Goal: Task Accomplishment & Management: Use online tool/utility

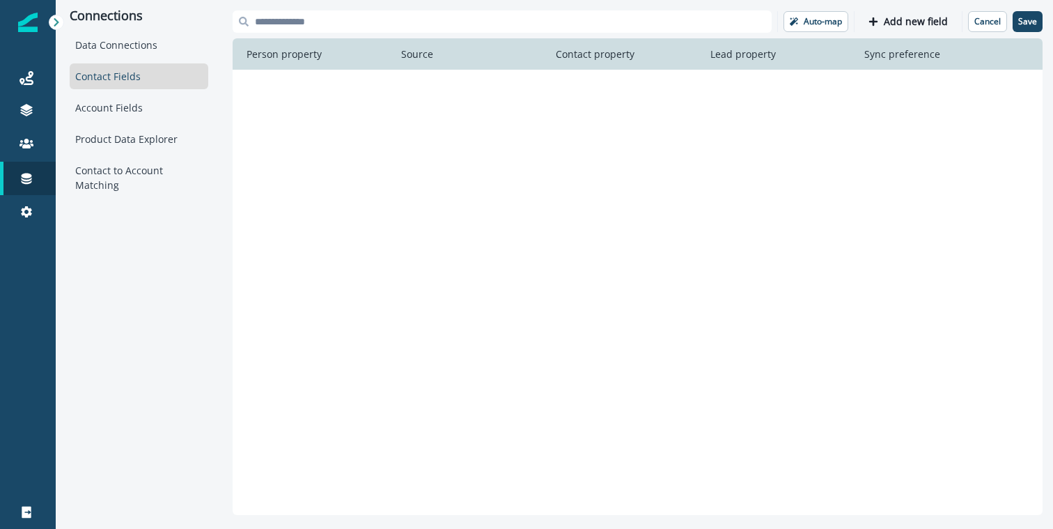
scroll to position [7930, 0]
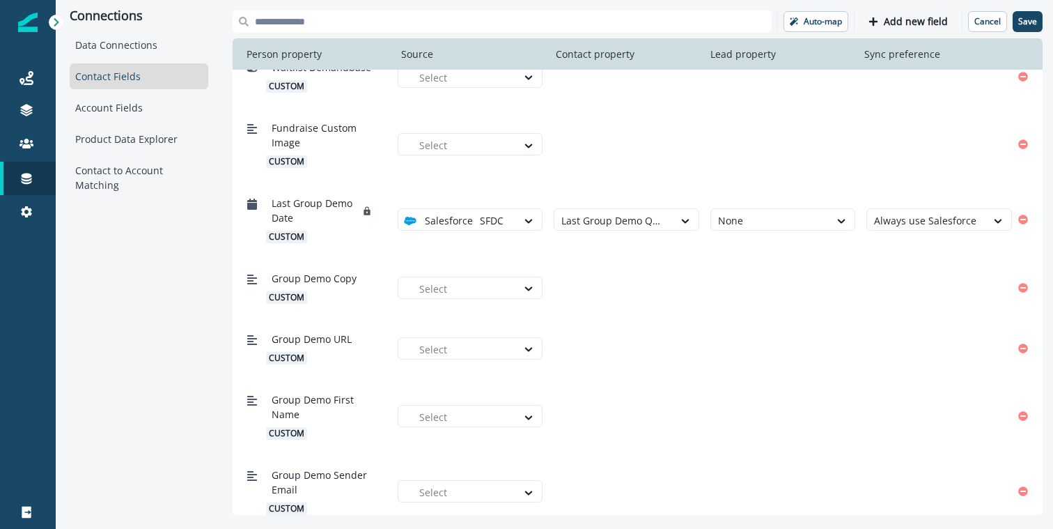
click at [557, 17] on input at bounding box center [502, 21] width 539 height 22
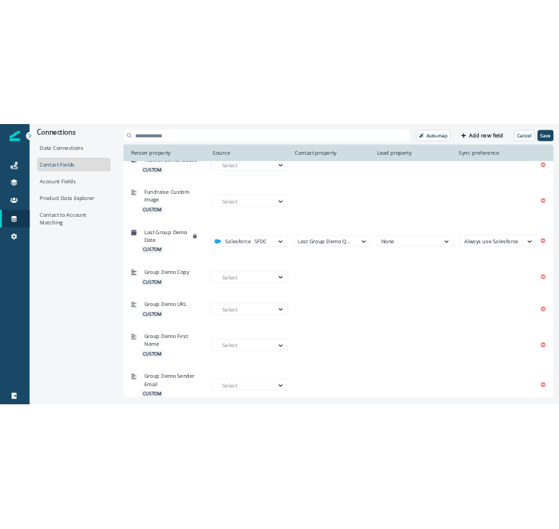
scroll to position [7944, 0]
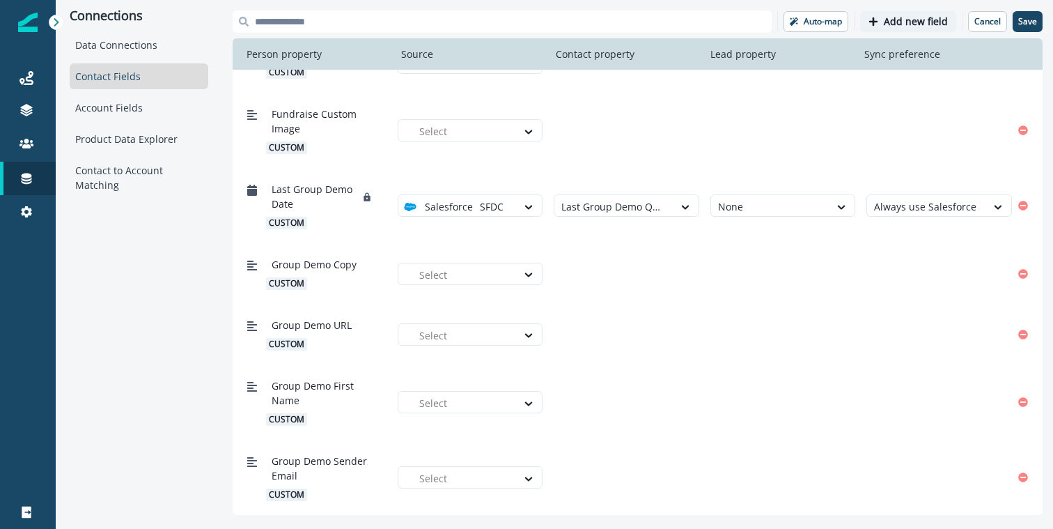
click at [906, 23] on p "Add new field" at bounding box center [916, 22] width 64 height 12
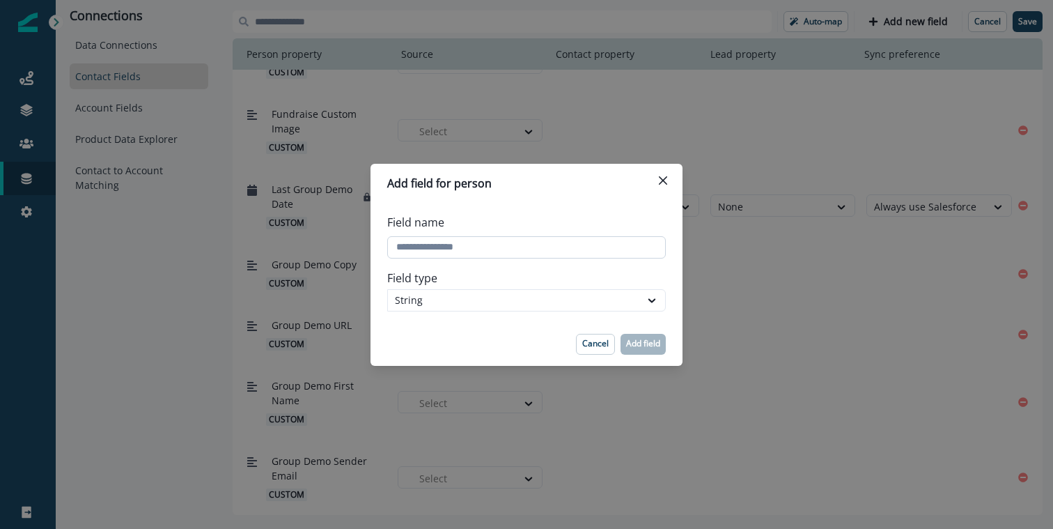
click at [556, 250] on input "Field name" at bounding box center [526, 247] width 279 height 22
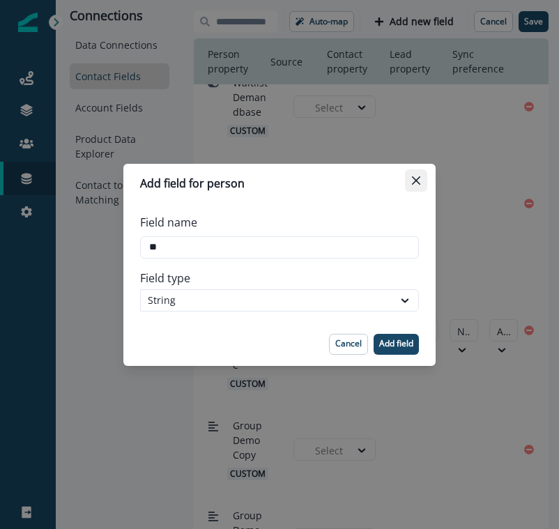
type input "**"
click at [415, 173] on button "Close" at bounding box center [416, 180] width 22 height 22
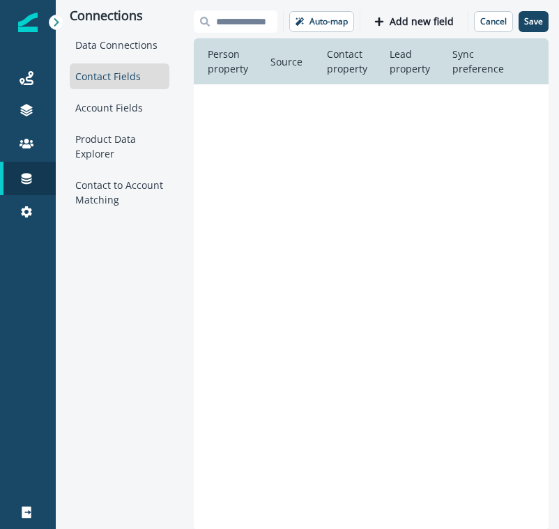
scroll to position [7305, 0]
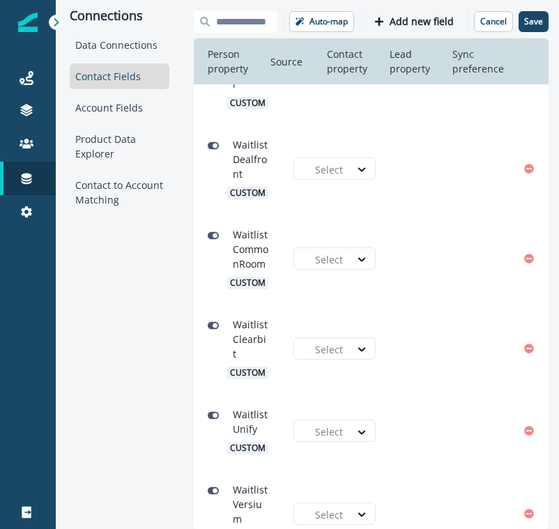
click at [241, 24] on input at bounding box center [236, 21] width 84 height 22
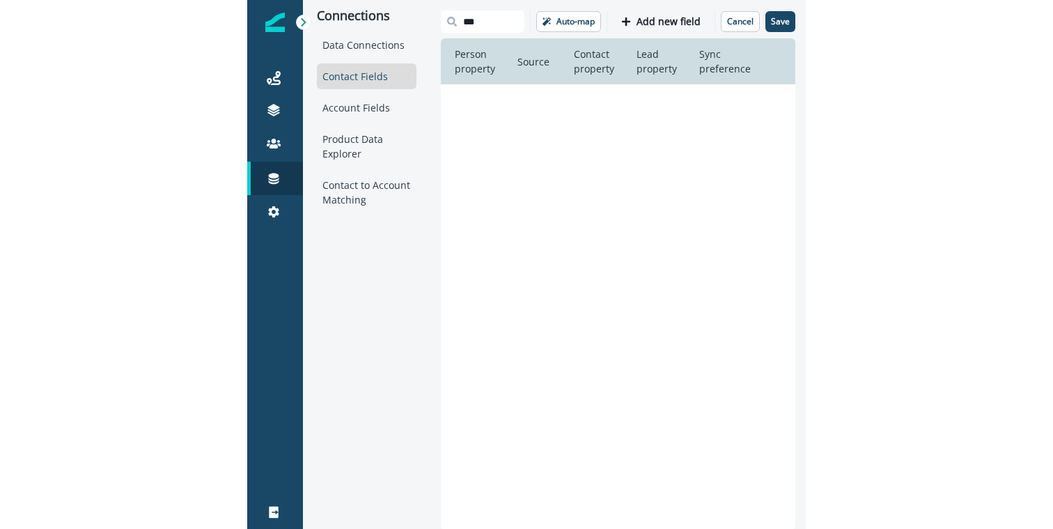
scroll to position [0, 0]
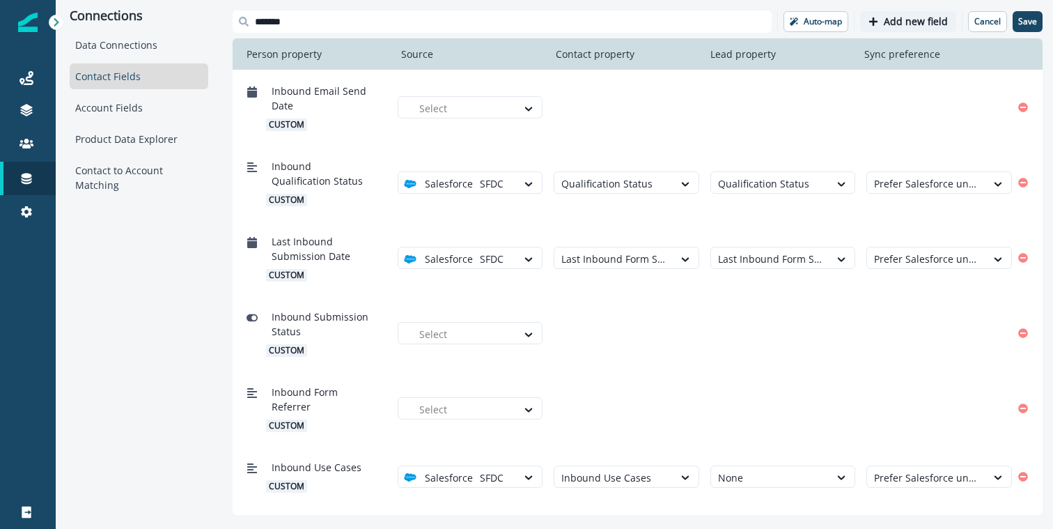
type input "*******"
click at [903, 22] on p "Add new field" at bounding box center [916, 22] width 64 height 12
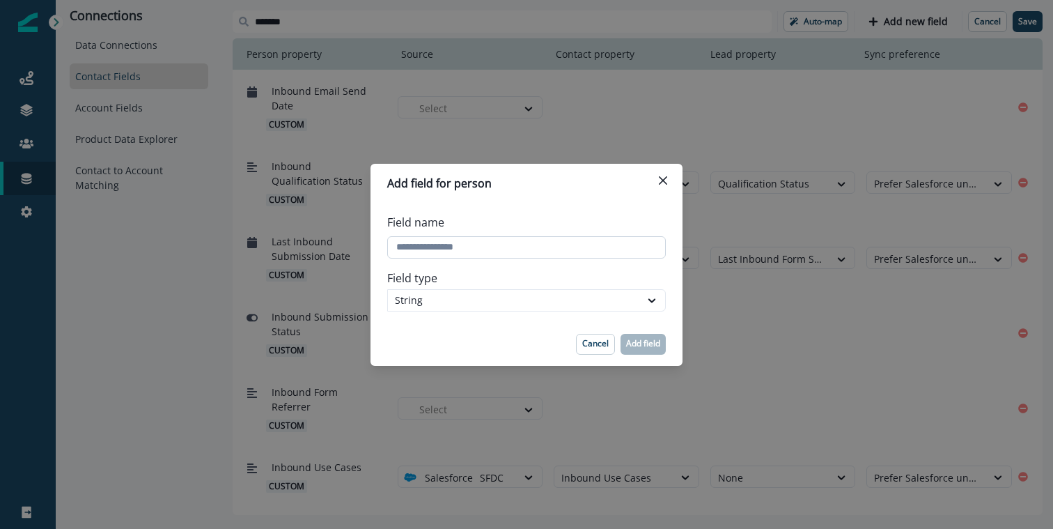
click at [455, 252] on input "Field name" at bounding box center [526, 247] width 279 height 22
click at [449, 252] on input "Field name" at bounding box center [526, 247] width 279 height 22
type input "**********"
click at [647, 350] on button "Add field" at bounding box center [643, 344] width 45 height 21
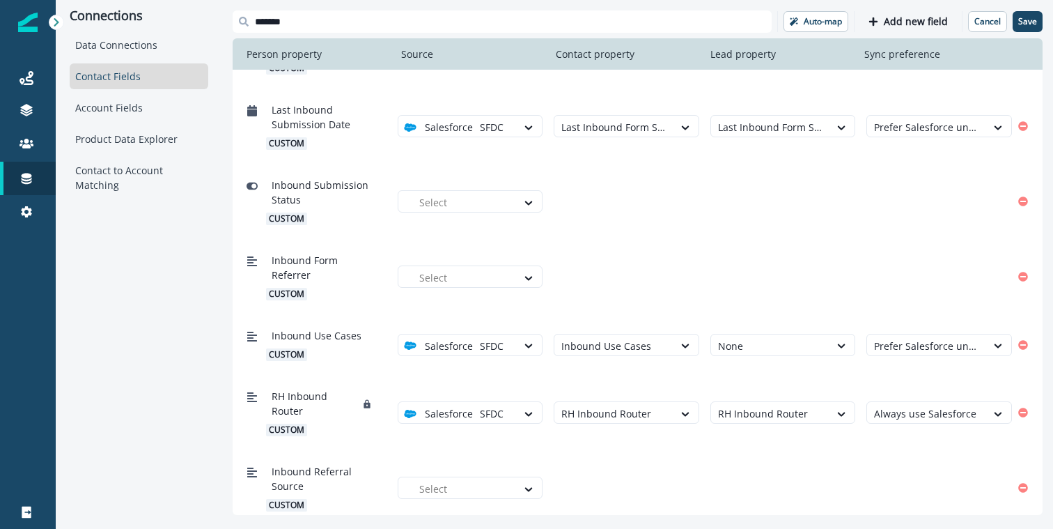
scroll to position [142, 0]
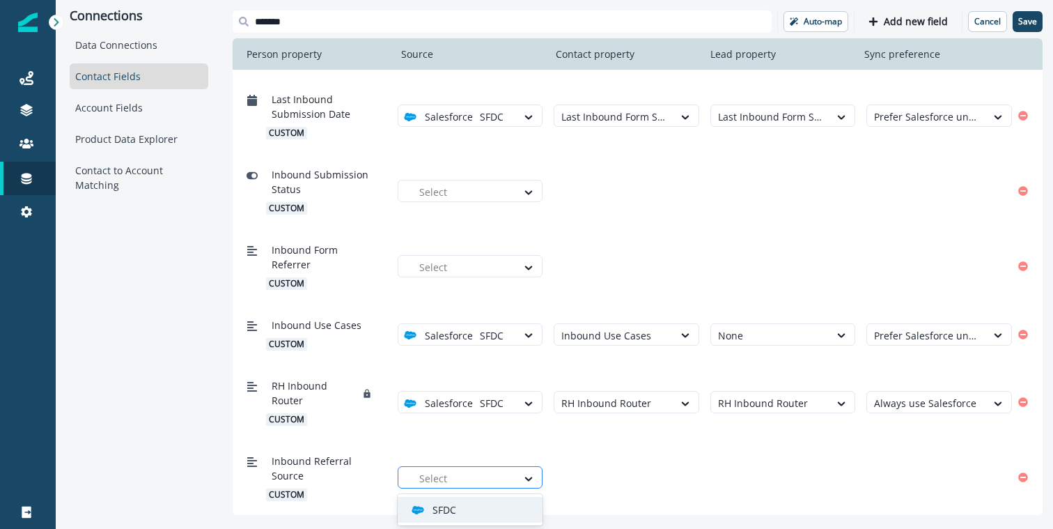
click at [444, 481] on div at bounding box center [464, 478] width 91 height 17
click at [438, 513] on p "SFDC" at bounding box center [445, 509] width 24 height 15
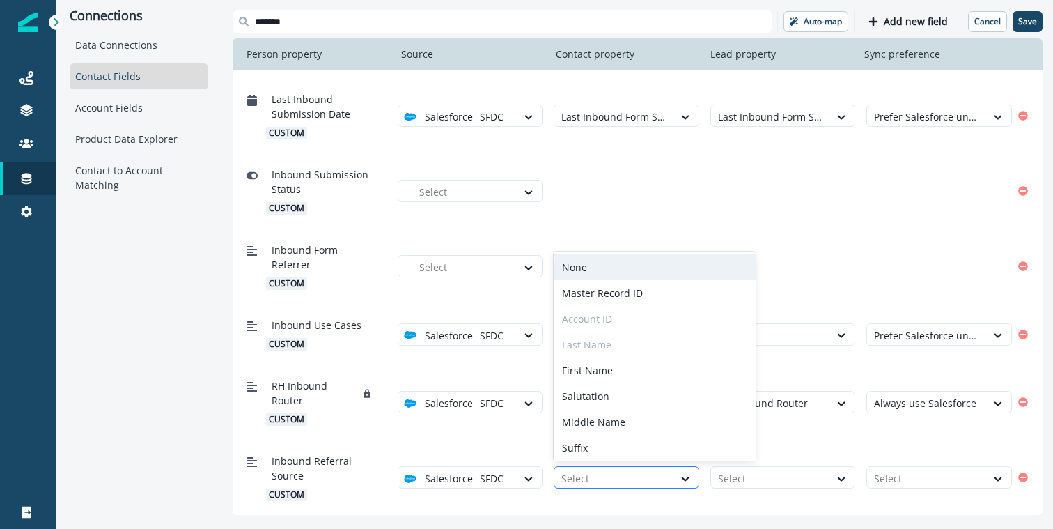
click at [589, 478] on div at bounding box center [614, 478] width 105 height 17
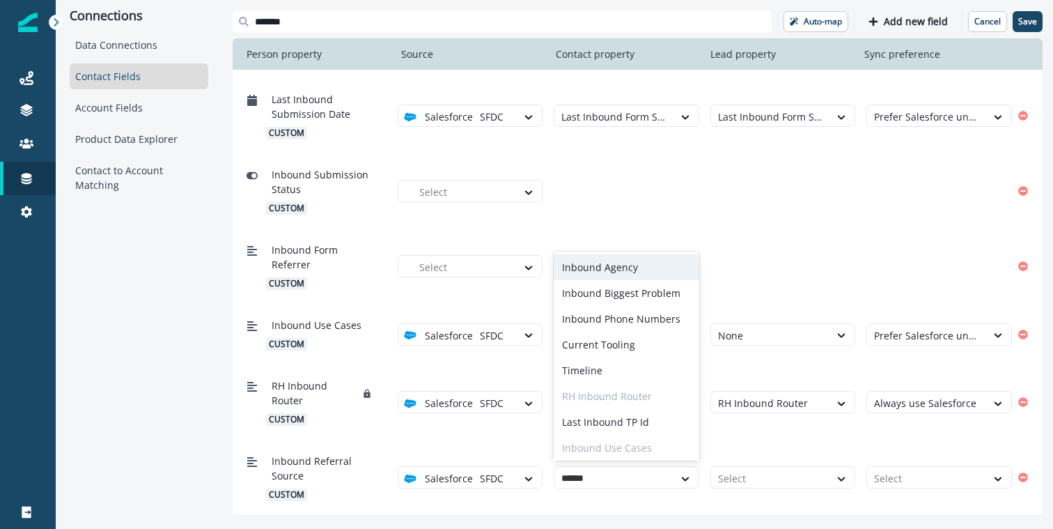
type input "*******"
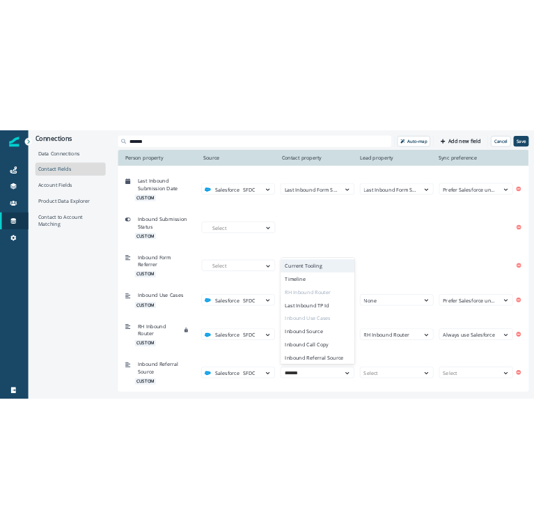
scroll to position [80, 0]
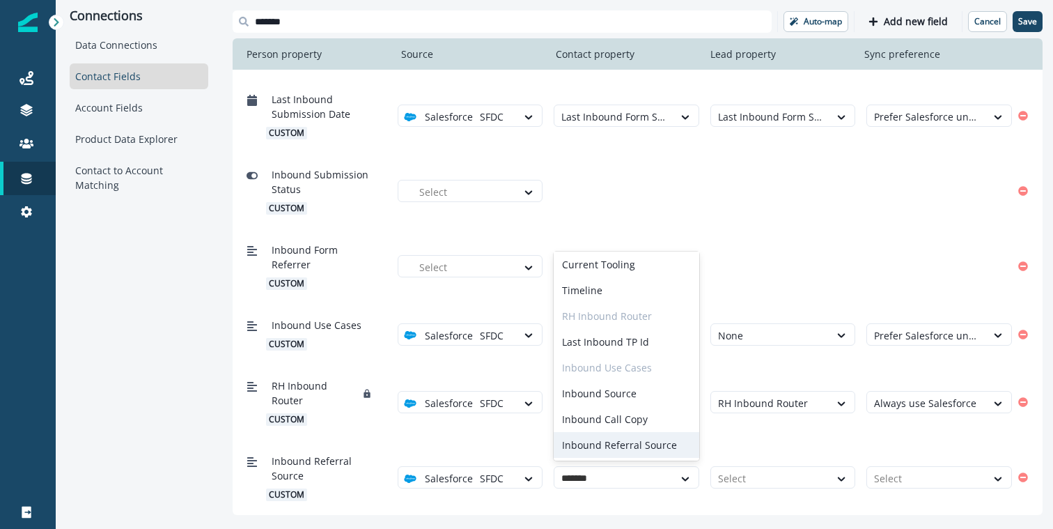
click at [608, 447] on div "Inbound Referral Source" at bounding box center [627, 445] width 146 height 26
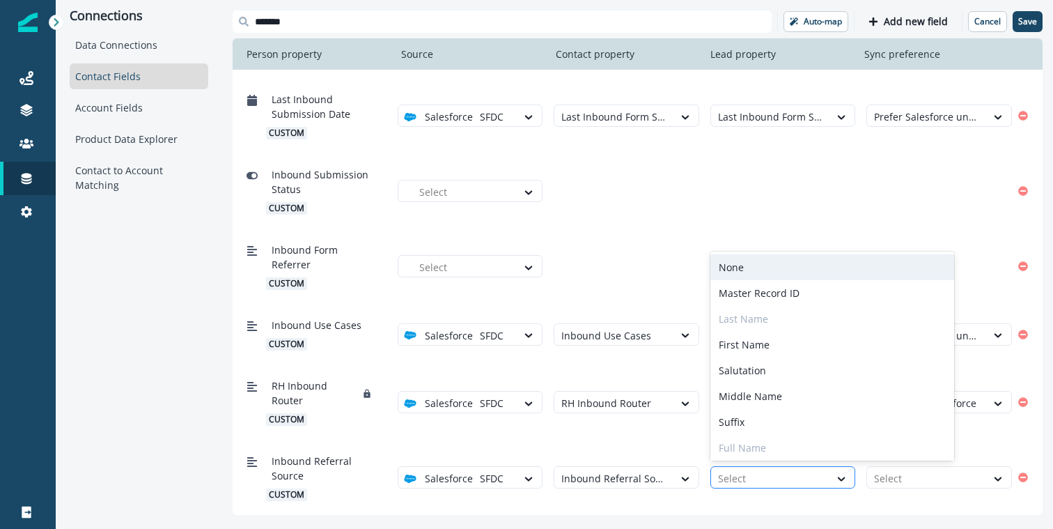
click at [759, 483] on div at bounding box center [770, 478] width 105 height 17
click at [754, 270] on div "None" at bounding box center [833, 267] width 244 height 26
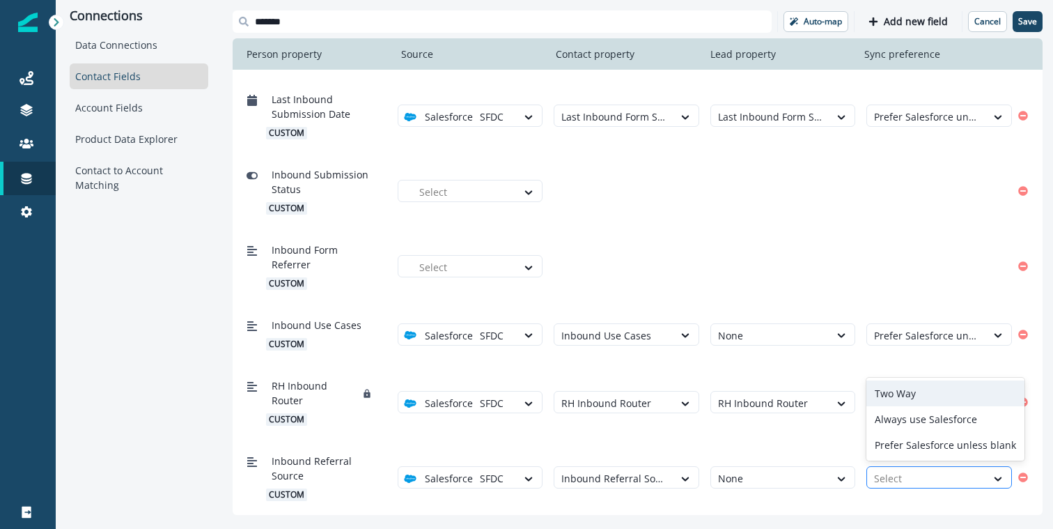
click at [902, 475] on div at bounding box center [926, 478] width 105 height 17
click at [812, 162] on div "Inbound Submission Status custom Select" at bounding box center [626, 191] width 771 height 59
click at [940, 488] on div "Select" at bounding box center [926, 478] width 119 height 23
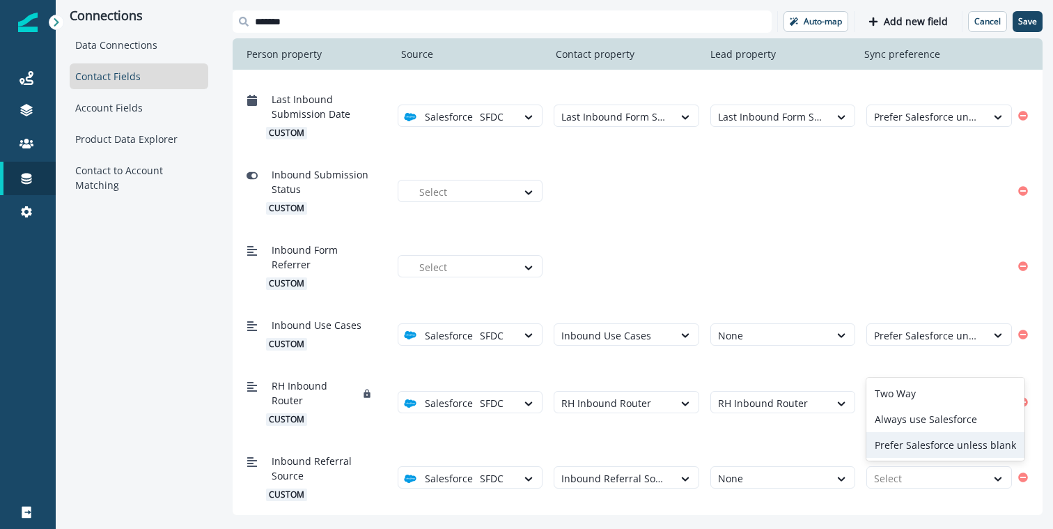
click at [911, 456] on div "Prefer Salesforce unless blank" at bounding box center [946, 445] width 158 height 26
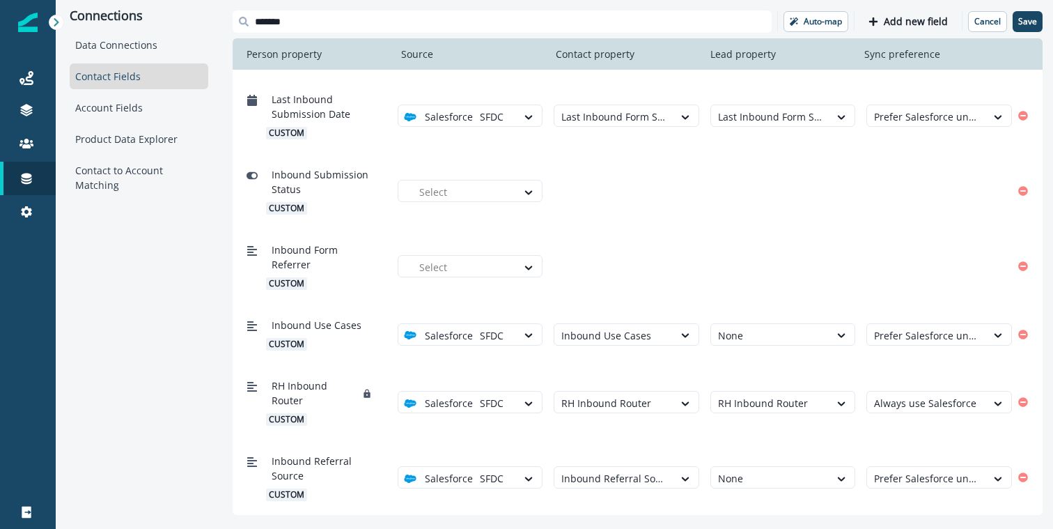
click at [842, 242] on div "Inbound Form Referrer custom Select" at bounding box center [626, 266] width 771 height 59
click at [1025, 13] on button "Save" at bounding box center [1028, 21] width 30 height 21
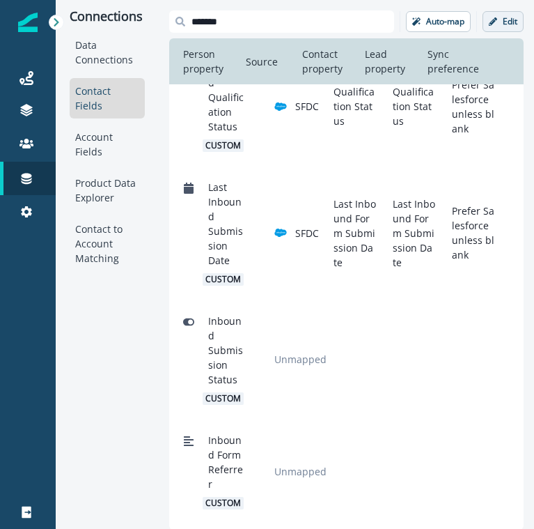
click at [495, 23] on icon "button" at bounding box center [493, 21] width 8 height 8
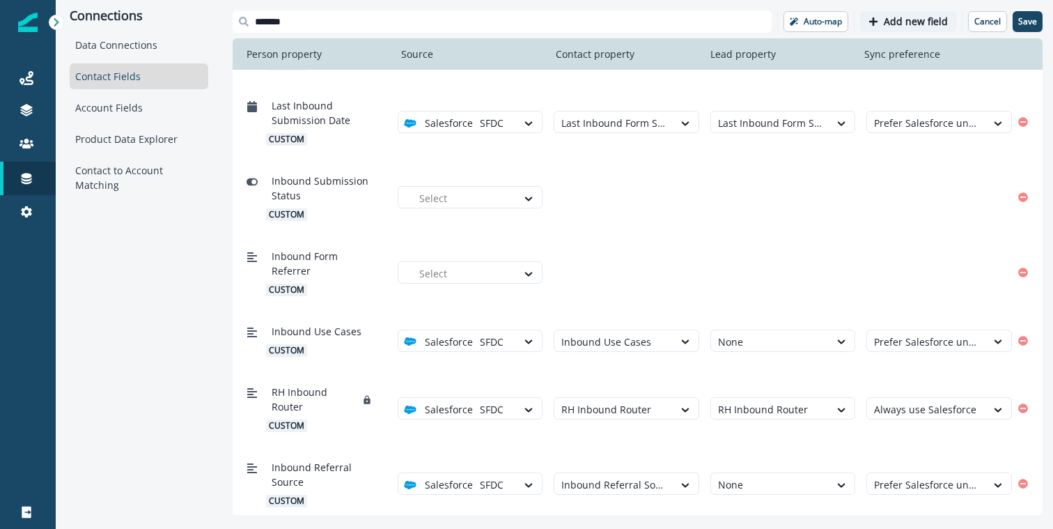
scroll to position [142, 0]
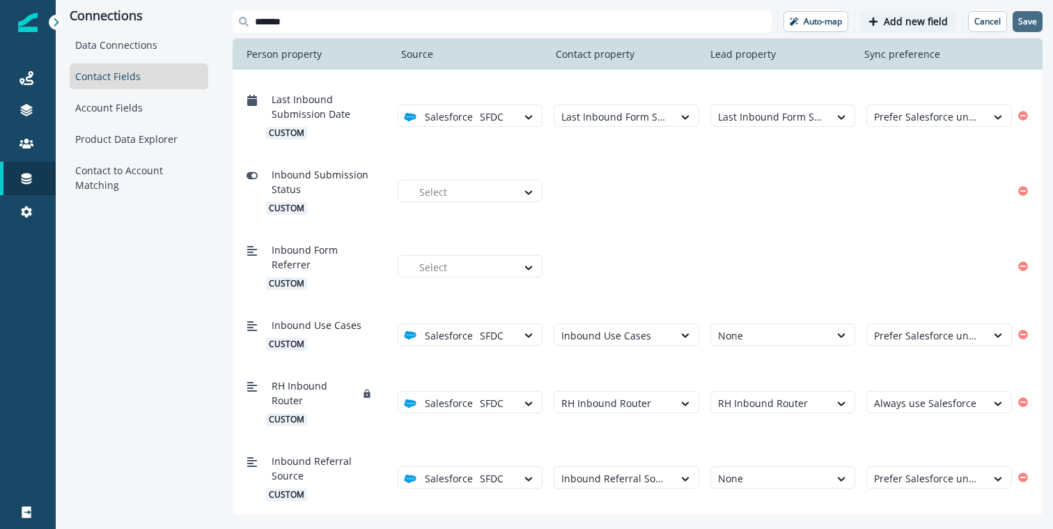
click at [1026, 11] on button "Save" at bounding box center [1028, 21] width 30 height 21
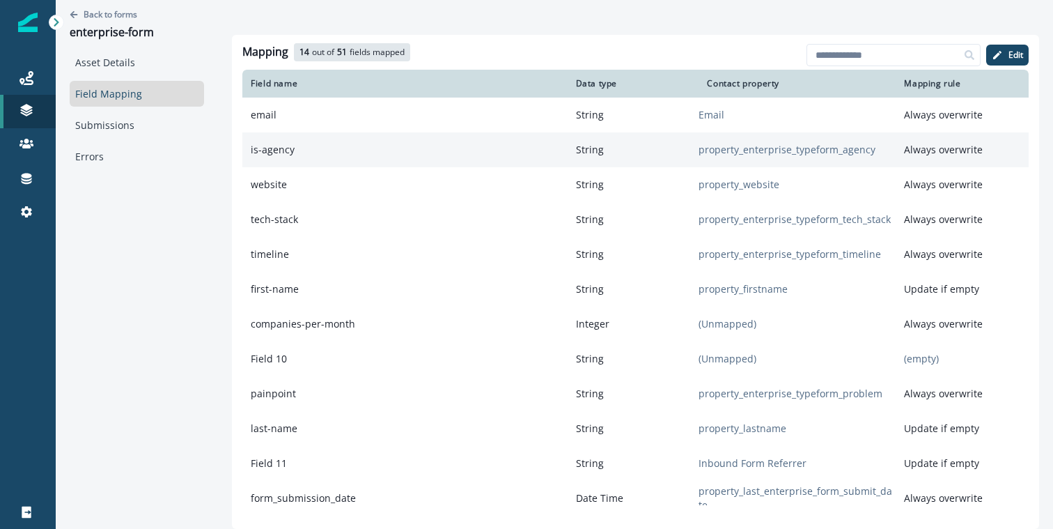
scroll to position [1369, 0]
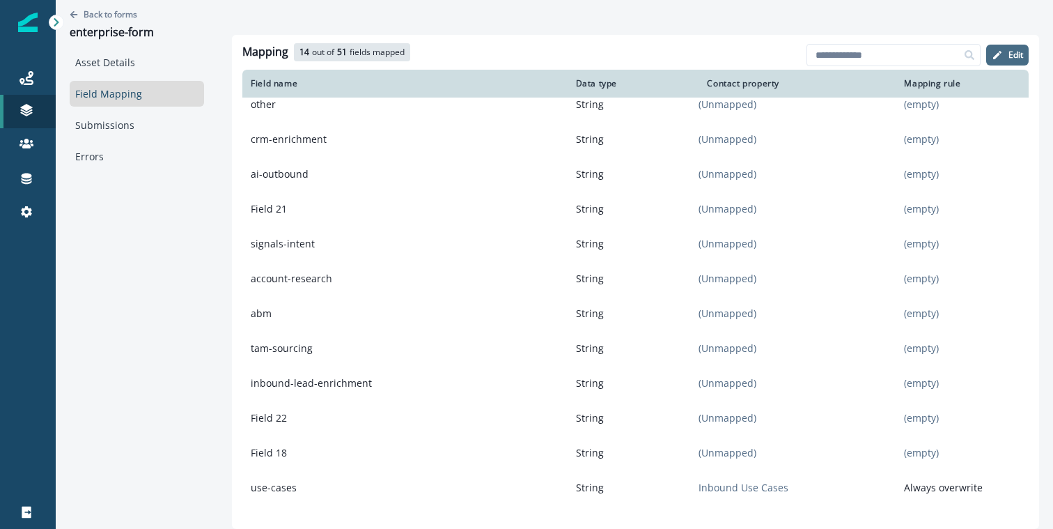
click at [1009, 53] on p "Edit" at bounding box center [1016, 55] width 15 height 10
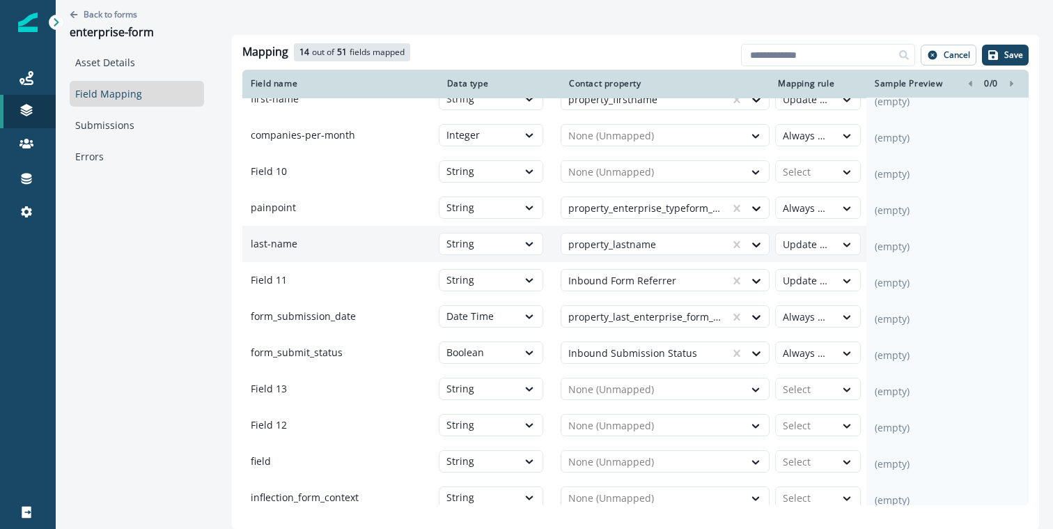
scroll to position [0, 0]
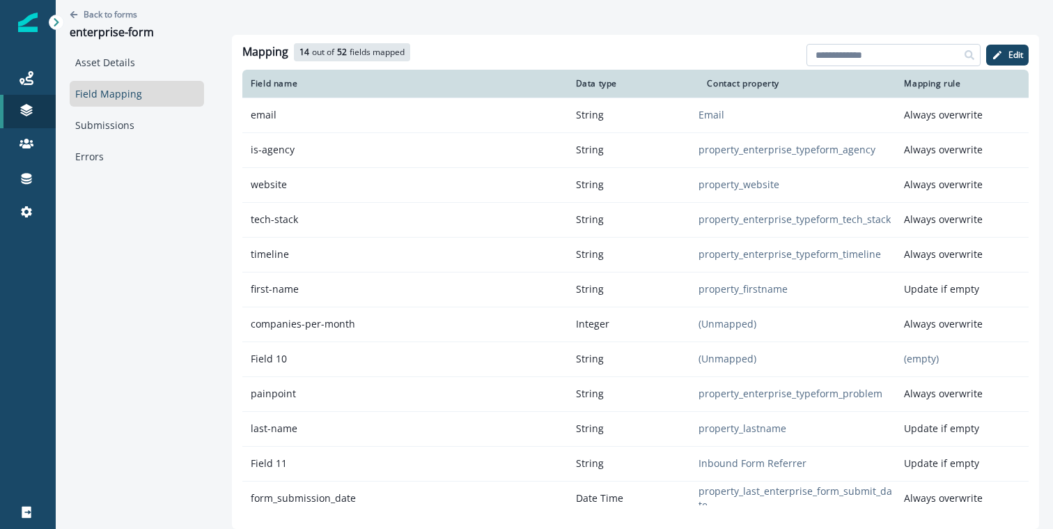
click at [877, 58] on input at bounding box center [894, 55] width 174 height 22
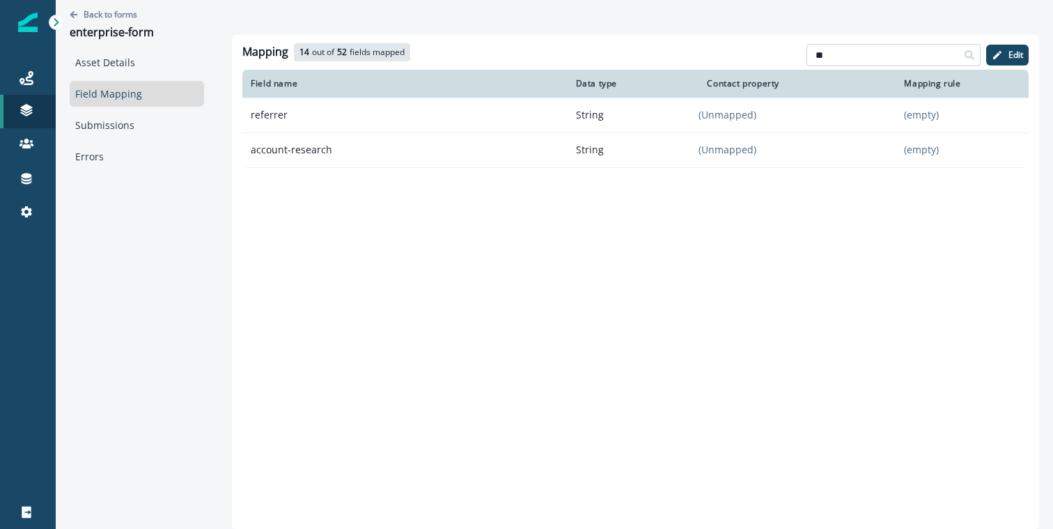
type input "*"
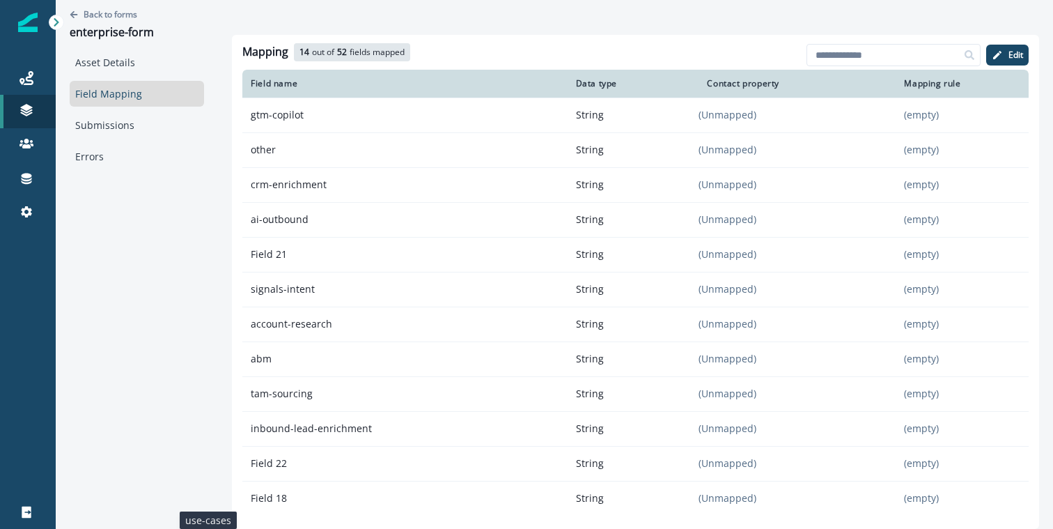
scroll to position [1320, 0]
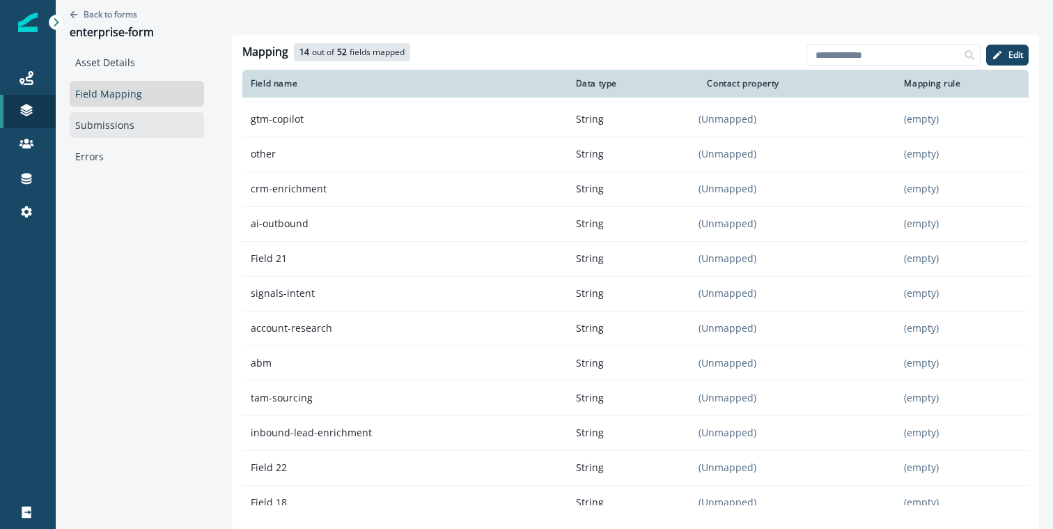
click at [102, 120] on link "Submissions" at bounding box center [137, 125] width 134 height 26
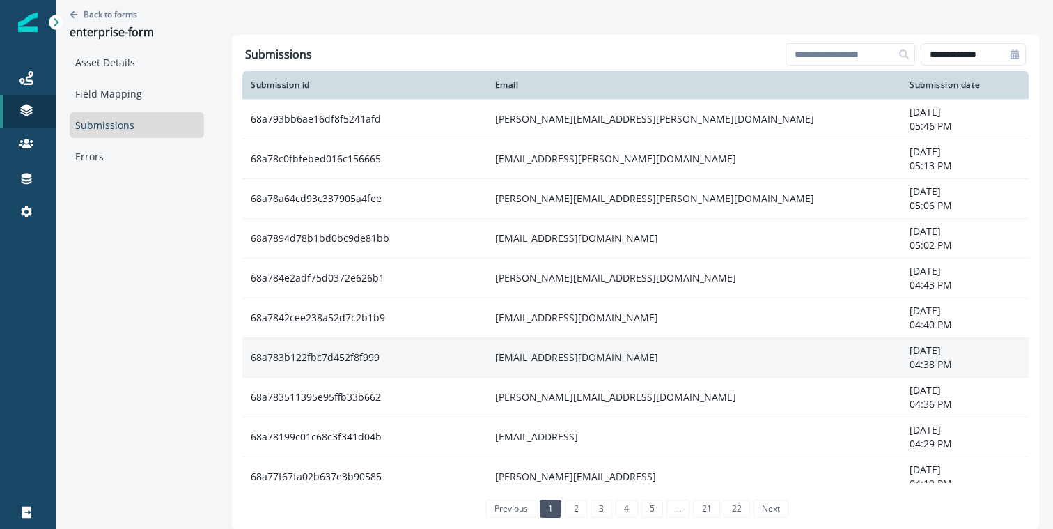
click at [490, 355] on td "manny@clay.com" at bounding box center [694, 357] width 415 height 40
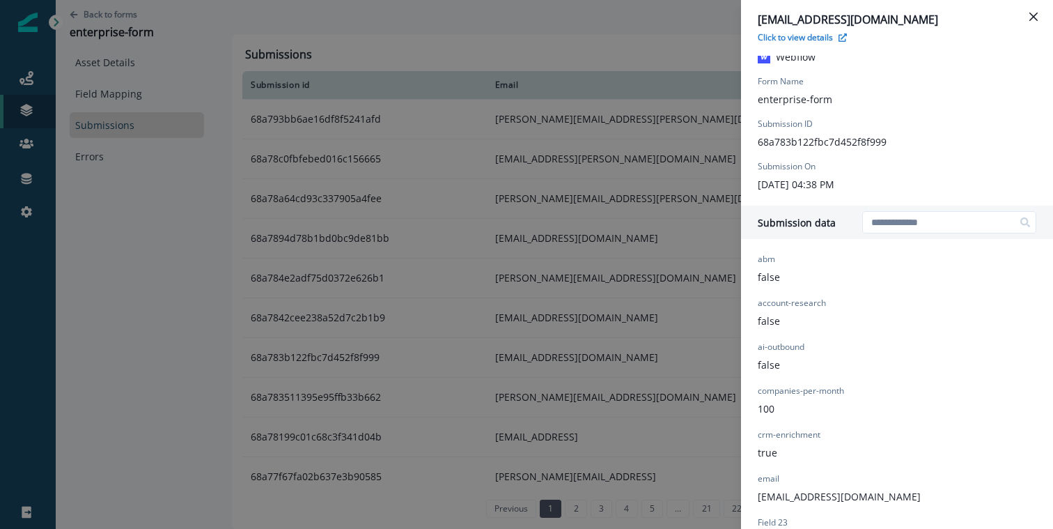
scroll to position [805, 0]
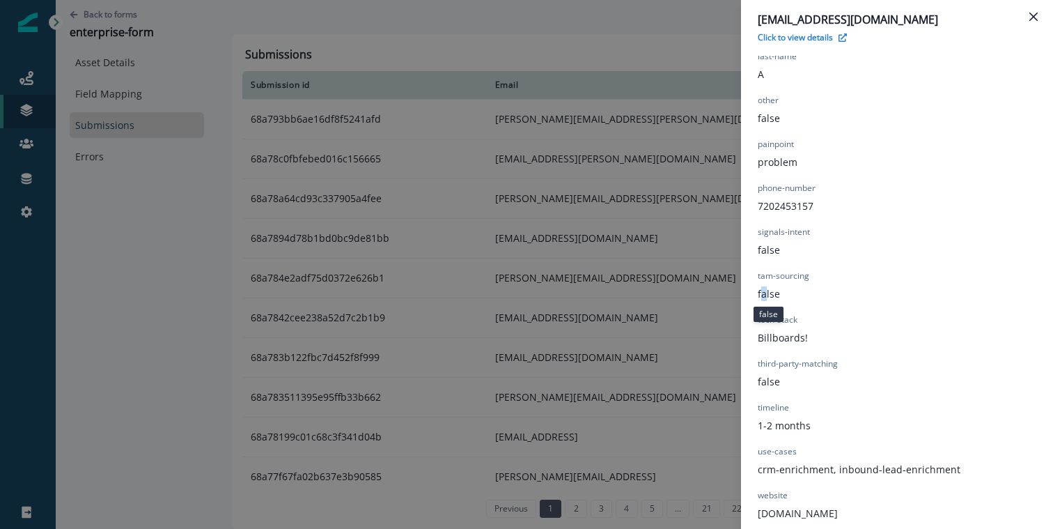
click at [762, 288] on p "false" at bounding box center [769, 293] width 22 height 15
click at [846, 270] on div "abm false account-research false ai-outbound false companies-per-month 100 crm-…" at bounding box center [859, 0] width 203 height 1041
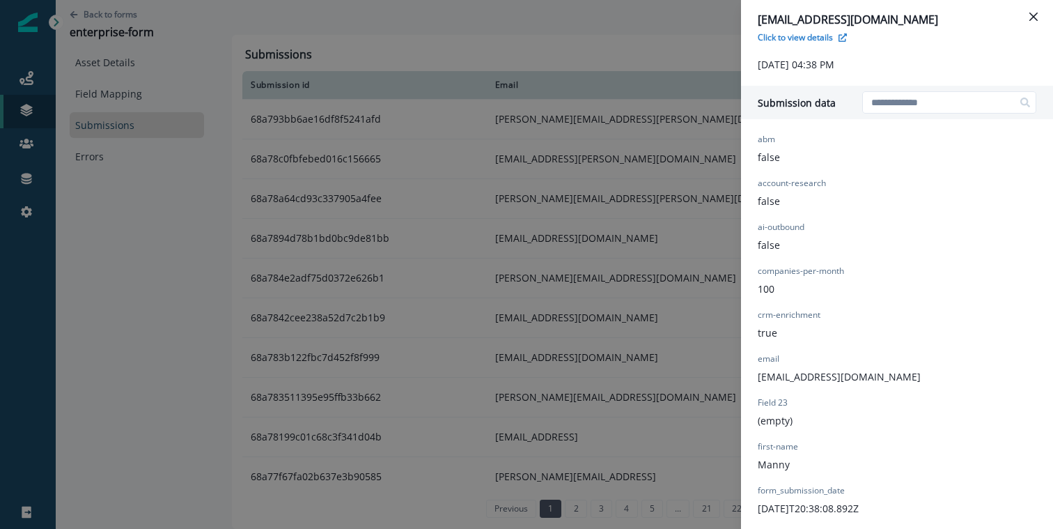
scroll to position [0, 0]
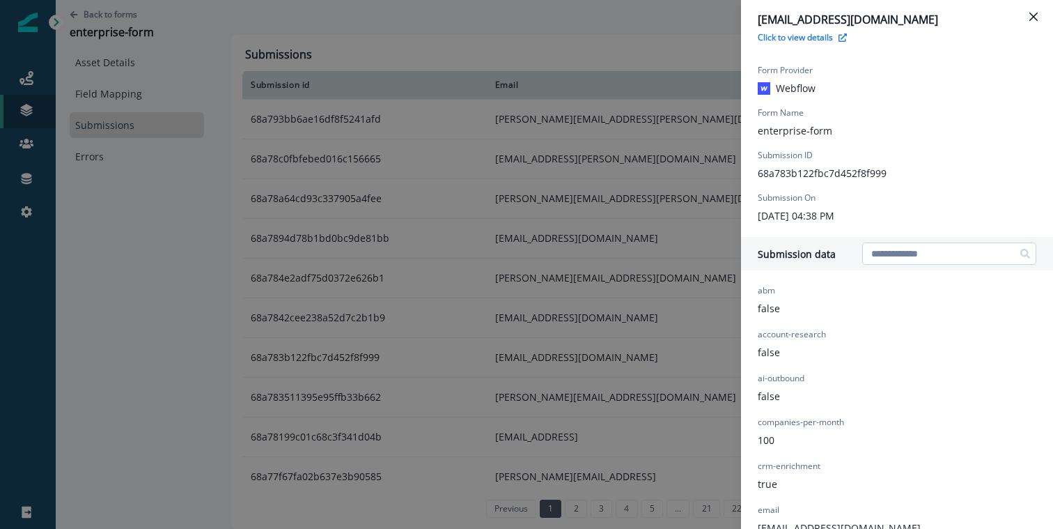
click at [893, 254] on input at bounding box center [949, 253] width 174 height 22
type input "*"
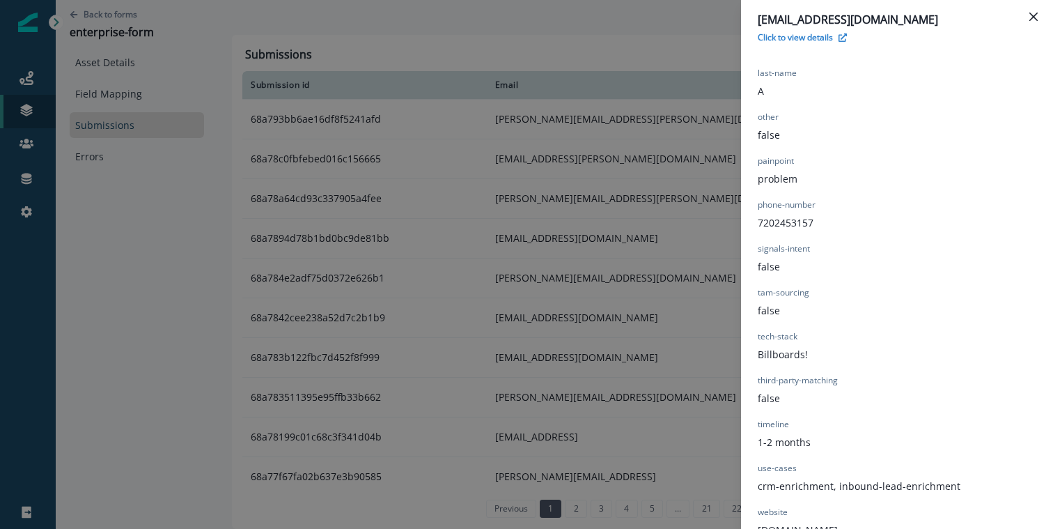
scroll to position [805, 0]
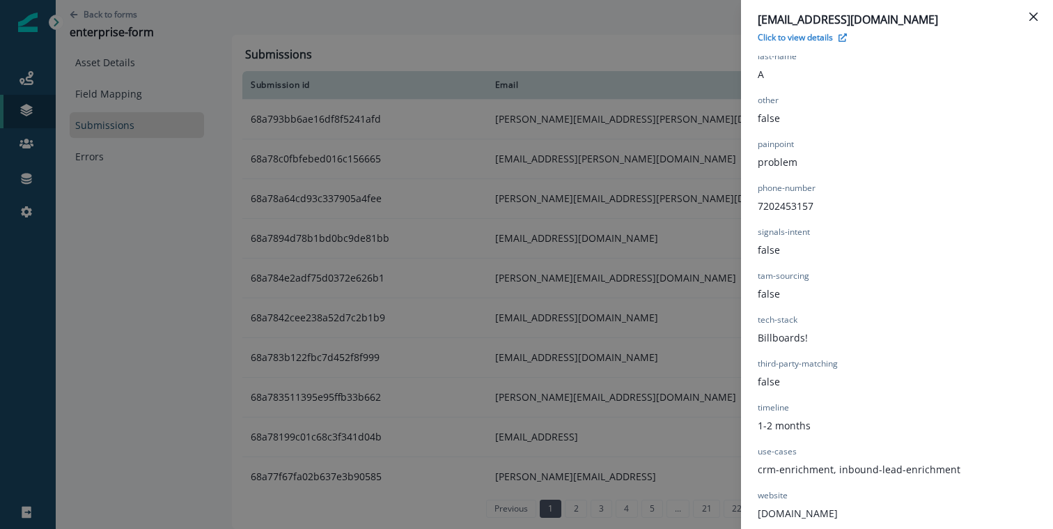
click at [331, 97] on div "manny@clay.com Click to view details Form Provider Webflow Form Name enterprise…" at bounding box center [526, 264] width 1053 height 529
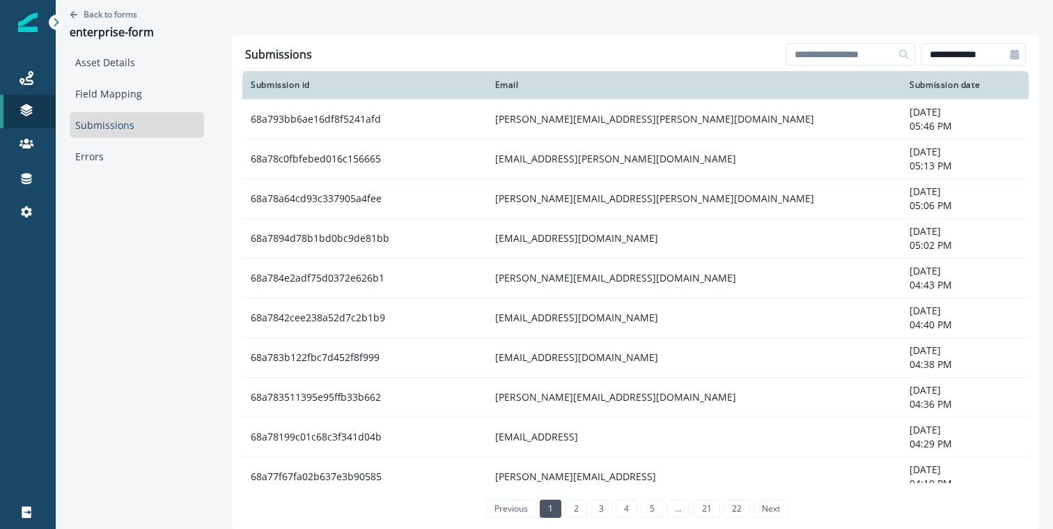
click at [138, 127] on link "Submissions" at bounding box center [137, 125] width 134 height 26
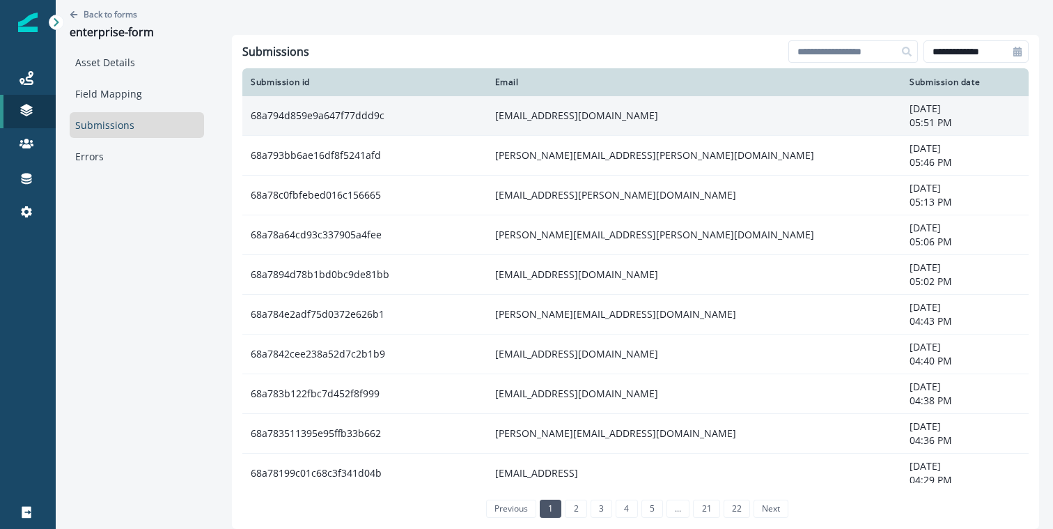
click at [380, 125] on td "68a794d859e9a647f77ddd9c" at bounding box center [364, 116] width 244 height 40
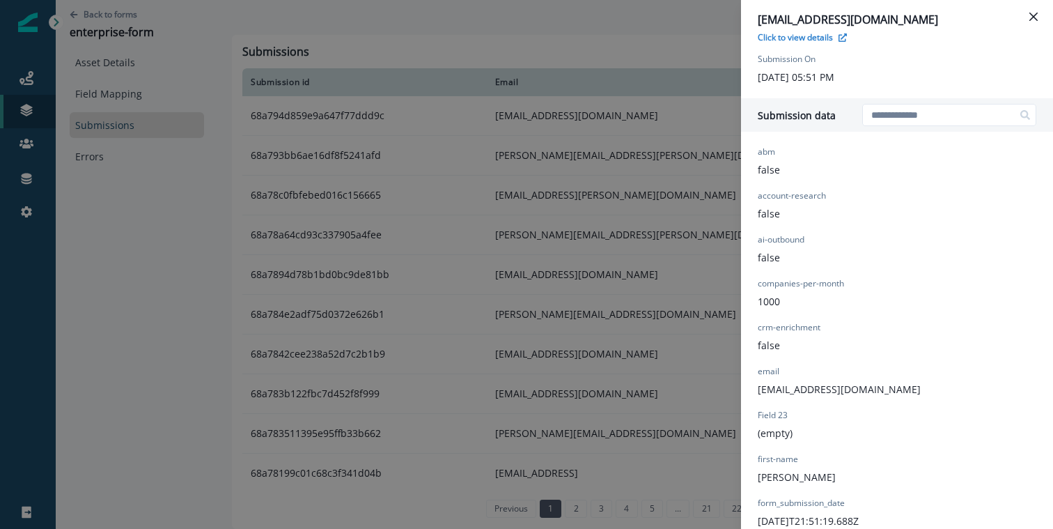
scroll to position [132, 0]
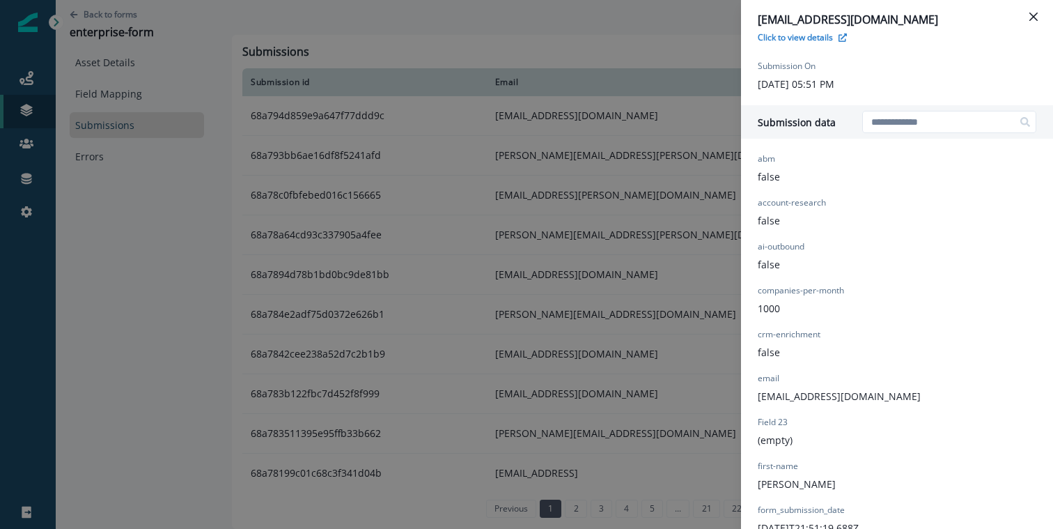
click at [381, 51] on div "manny@clay.com Click to view details Form Provider Webflow Form Name enterprise…" at bounding box center [526, 264] width 1053 height 529
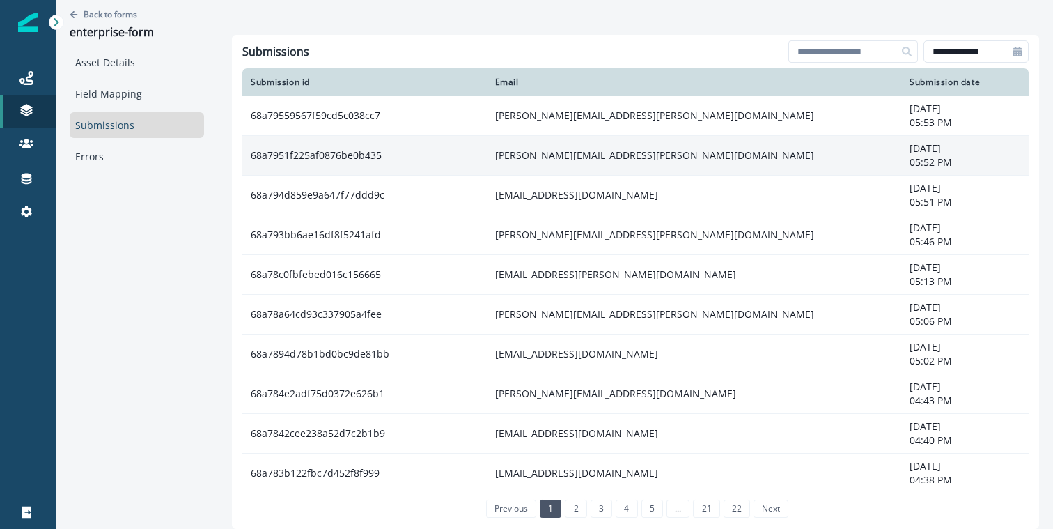
click at [589, 160] on td "sara.lundberg@clay.com" at bounding box center [694, 156] width 415 height 40
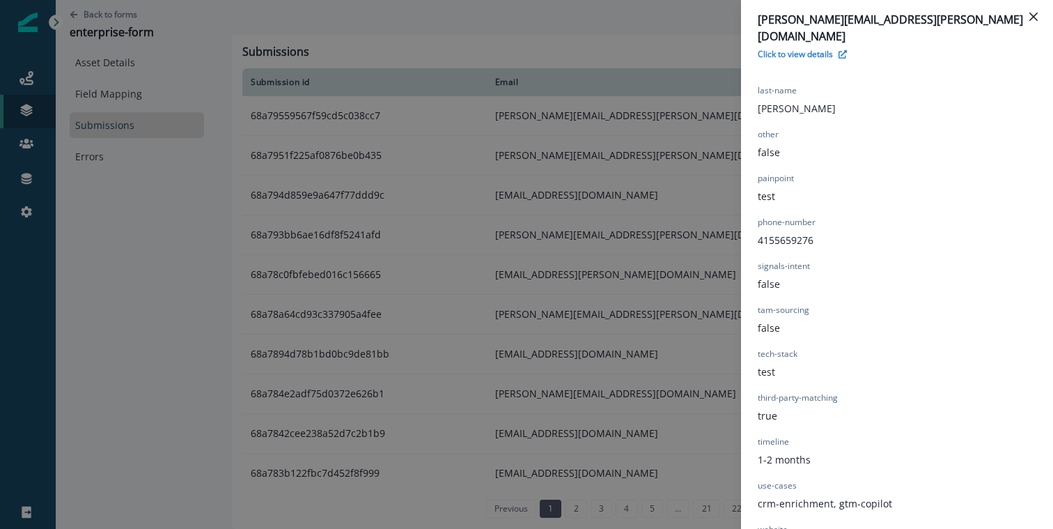
scroll to position [805, 0]
click at [608, 169] on div "sara.lundberg@clay.com Click to view details Form Provider Webflow Form Name en…" at bounding box center [526, 264] width 1053 height 529
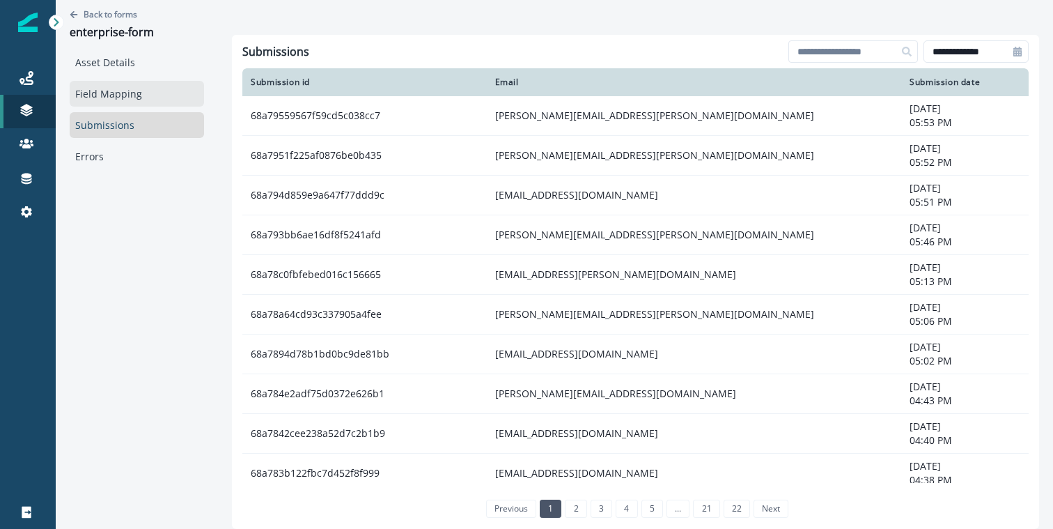
click at [118, 93] on link "Field Mapping" at bounding box center [137, 94] width 134 height 26
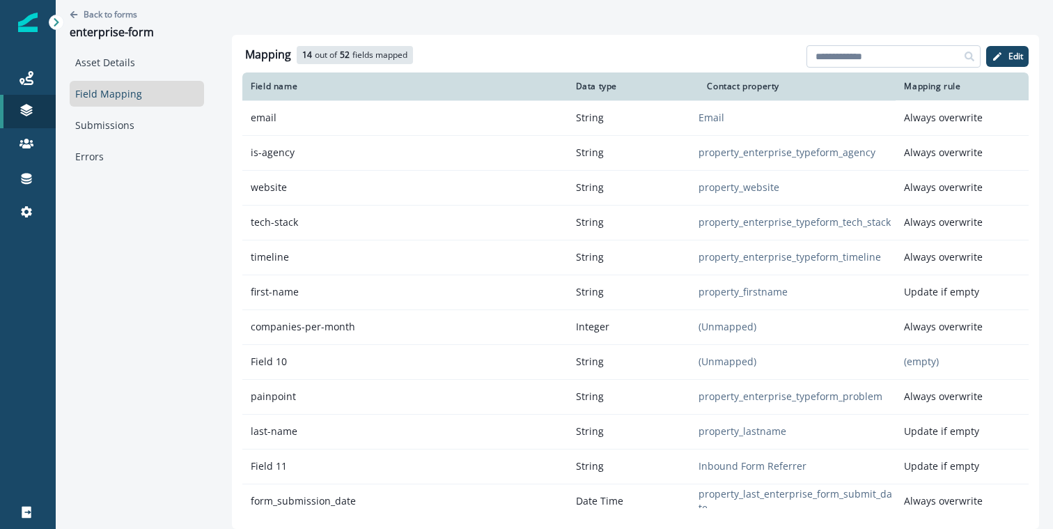
click at [878, 59] on input at bounding box center [894, 56] width 174 height 22
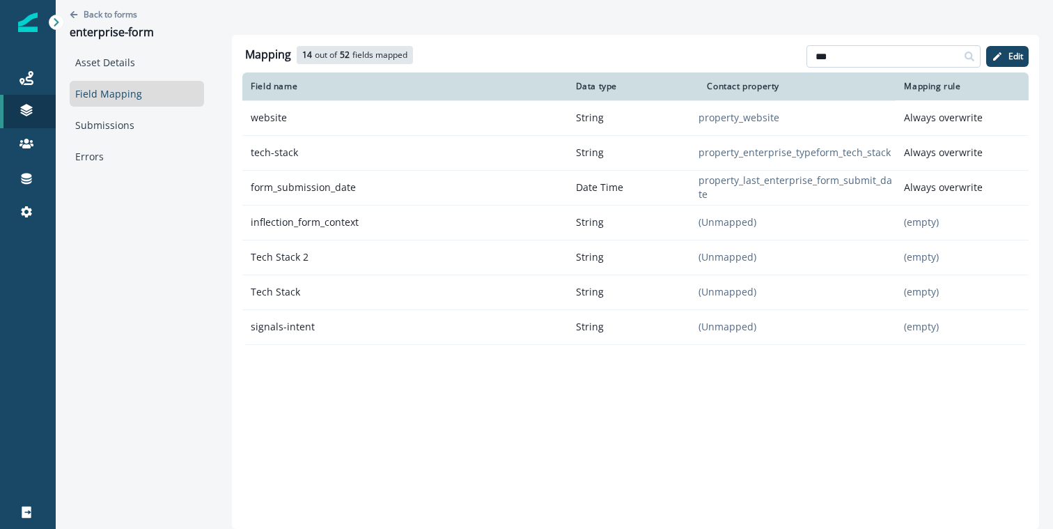
type input "****"
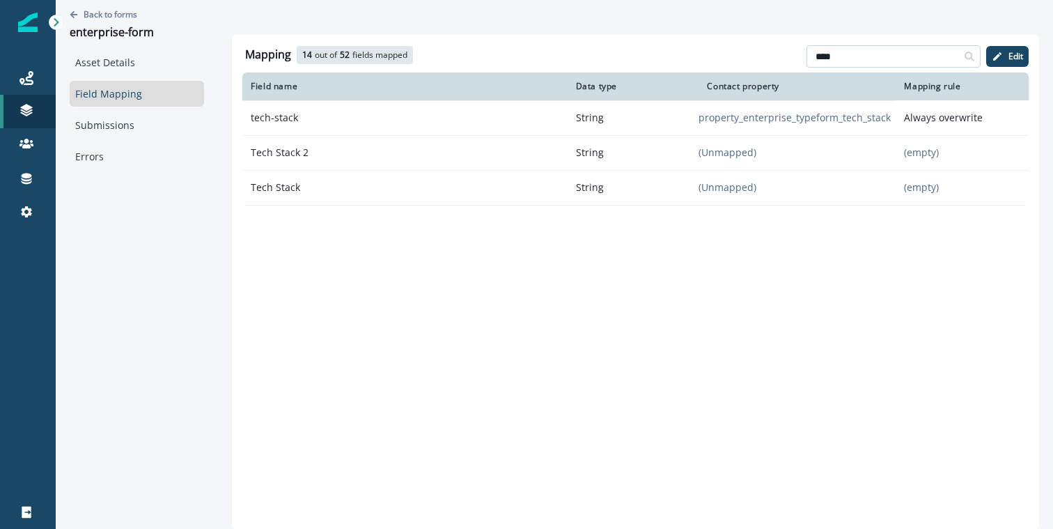
click at [852, 63] on input "****" at bounding box center [894, 56] width 174 height 22
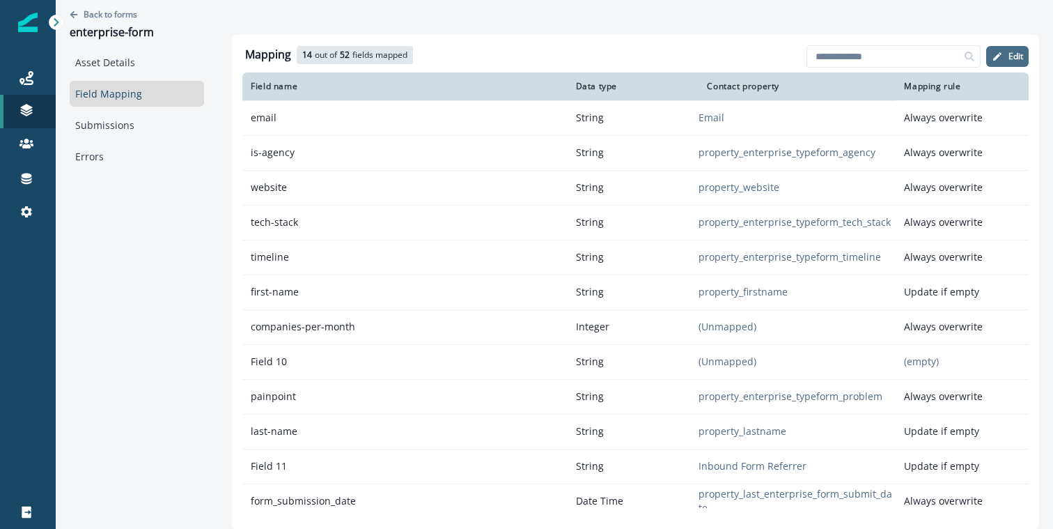
click at [1007, 53] on button "Edit" at bounding box center [1007, 56] width 42 height 21
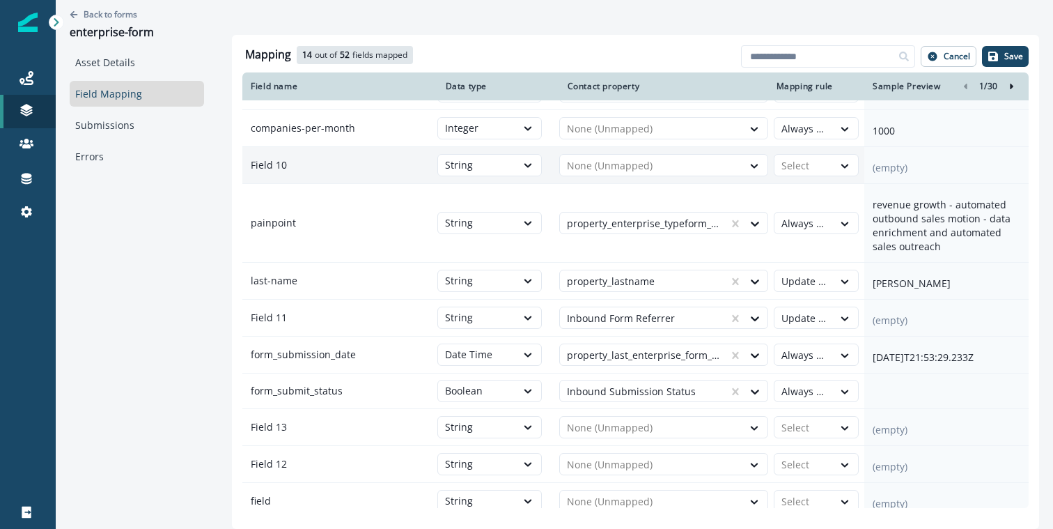
scroll to position [1609, 0]
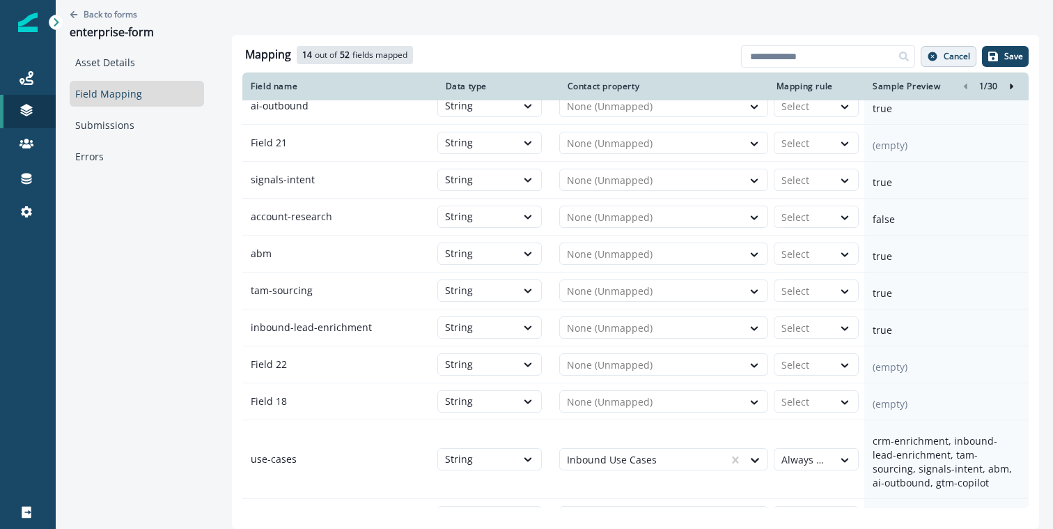
click at [943, 58] on button "Cancel" at bounding box center [949, 56] width 56 height 21
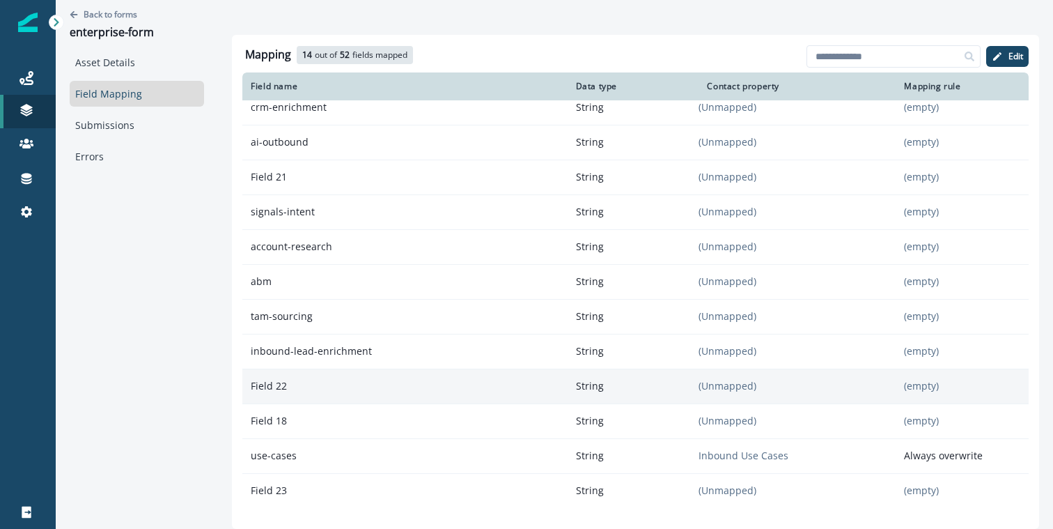
scroll to position [0, 0]
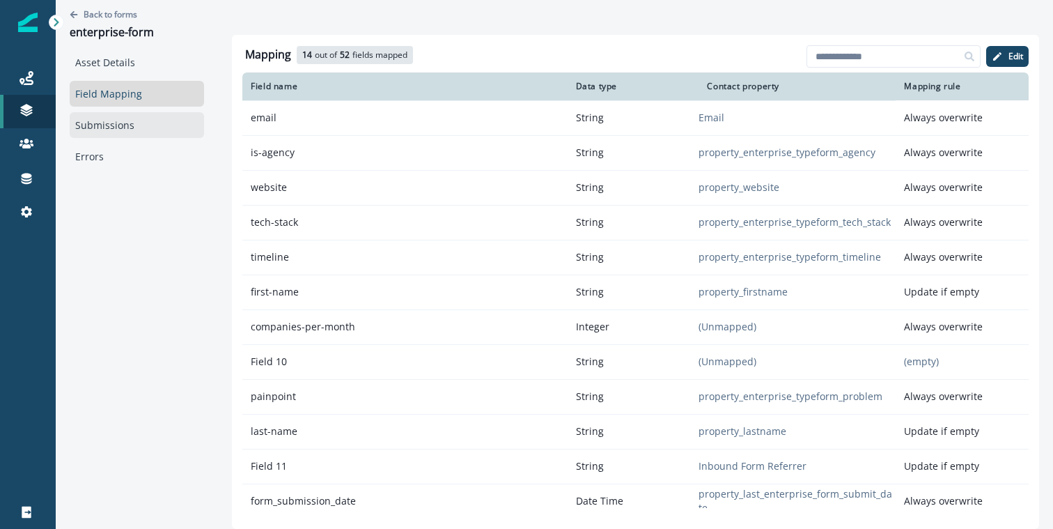
click at [117, 122] on link "Submissions" at bounding box center [137, 125] width 134 height 26
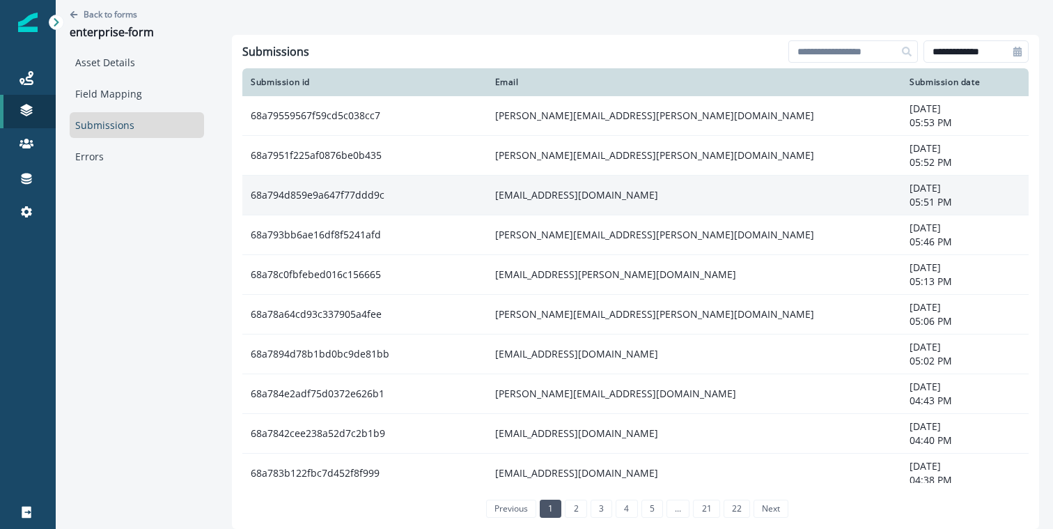
click at [483, 196] on td "68a794d859e9a647f77ddd9c" at bounding box center [364, 196] width 244 height 40
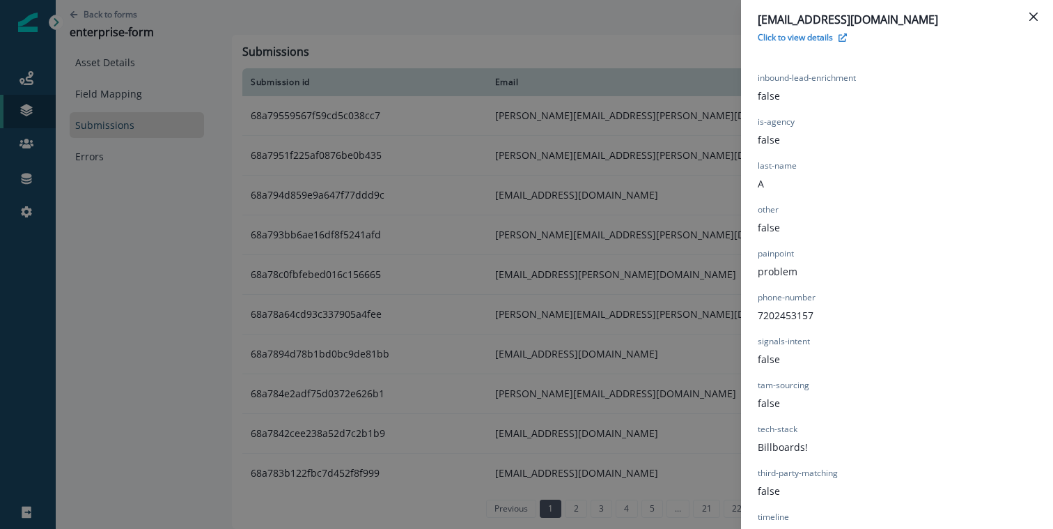
scroll to position [805, 0]
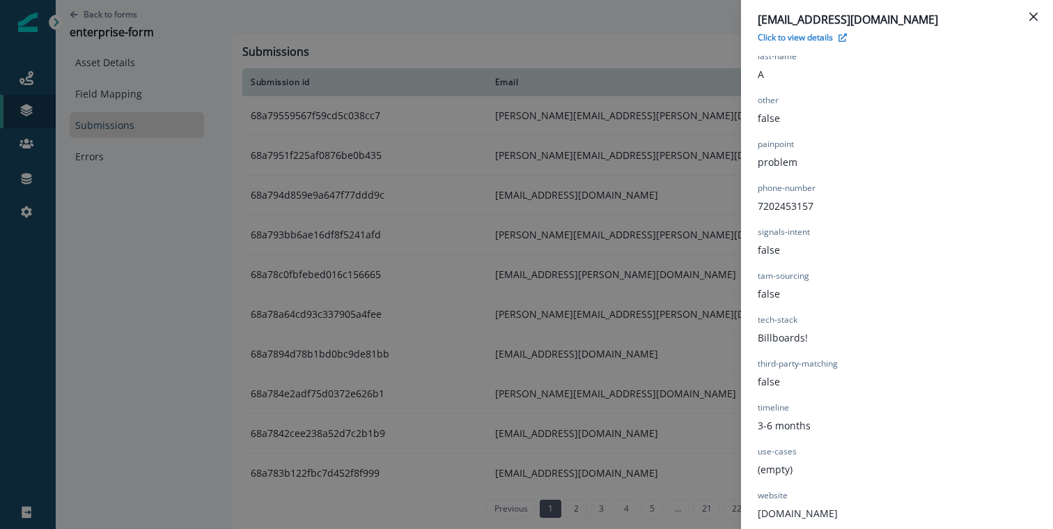
click at [572, 328] on div "manny@clay.com Click to view details Form Provider Webflow Form Name enterprise…" at bounding box center [526, 264] width 1053 height 529
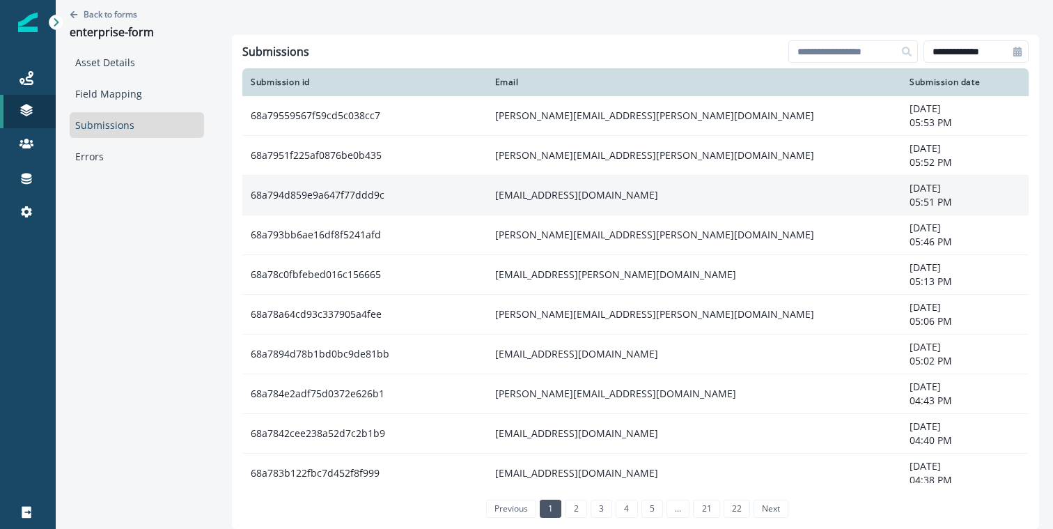
click at [529, 201] on td "[EMAIL_ADDRESS][DOMAIN_NAME]" at bounding box center [694, 196] width 415 height 40
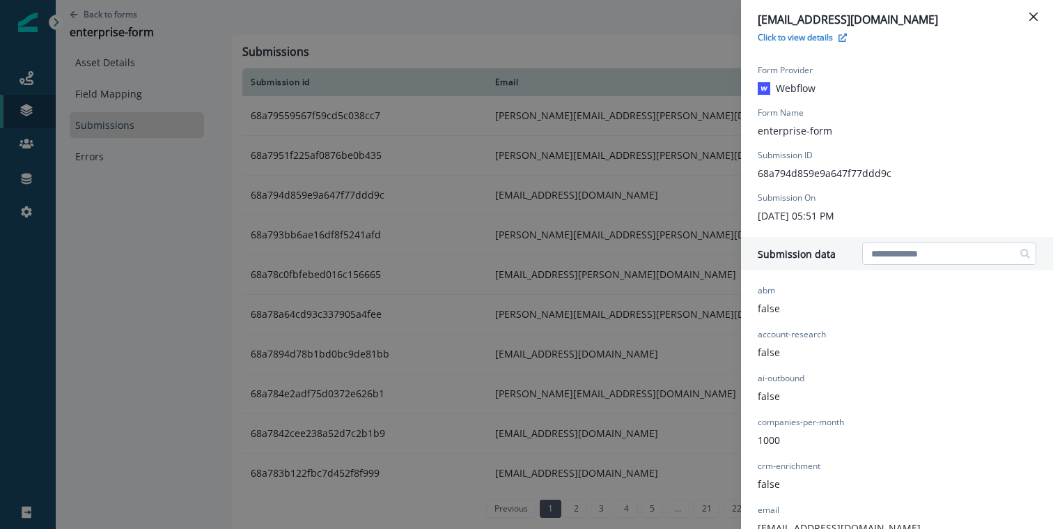
click at [911, 256] on input at bounding box center [949, 253] width 174 height 22
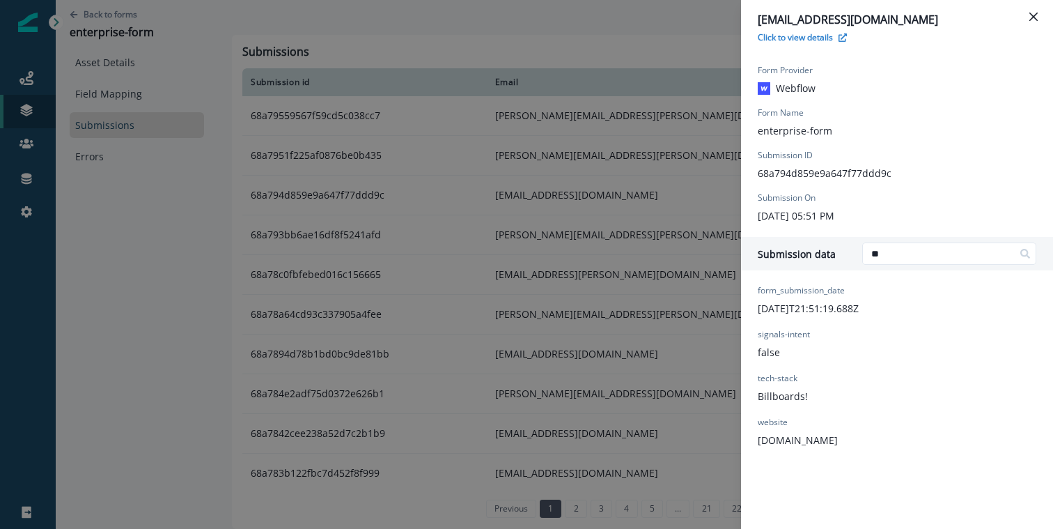
type input "*"
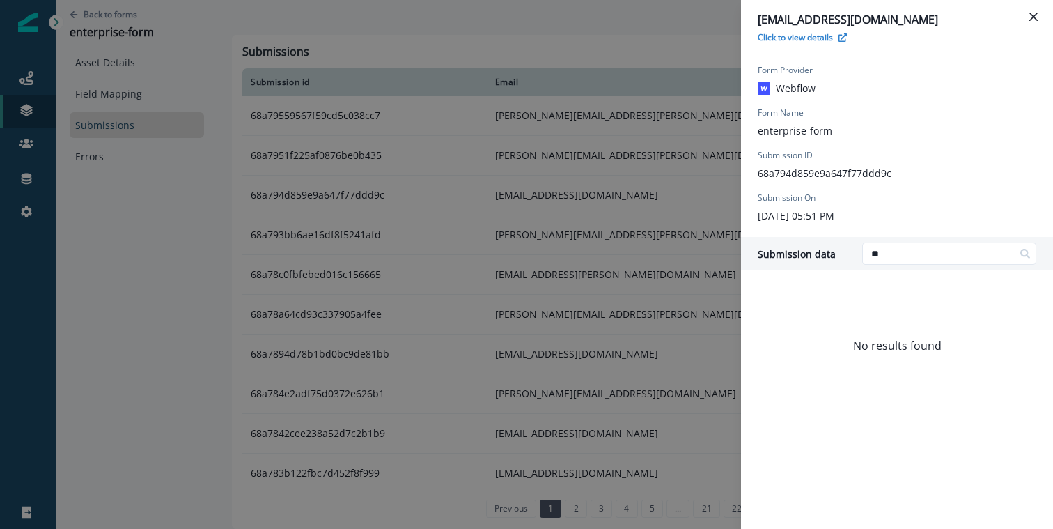
type input "***"
click at [902, 247] on input "***" at bounding box center [949, 253] width 174 height 22
click at [902, 249] on input "***" at bounding box center [949, 253] width 174 height 22
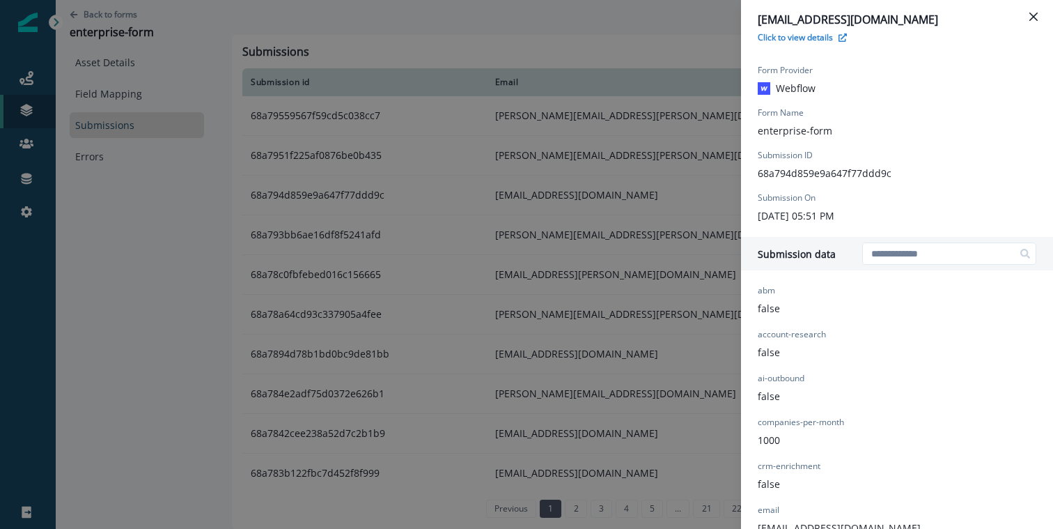
click at [533, 284] on div "manny@clay.com Click to view details Form Provider Webflow Form Name enterprise…" at bounding box center [526, 264] width 1053 height 529
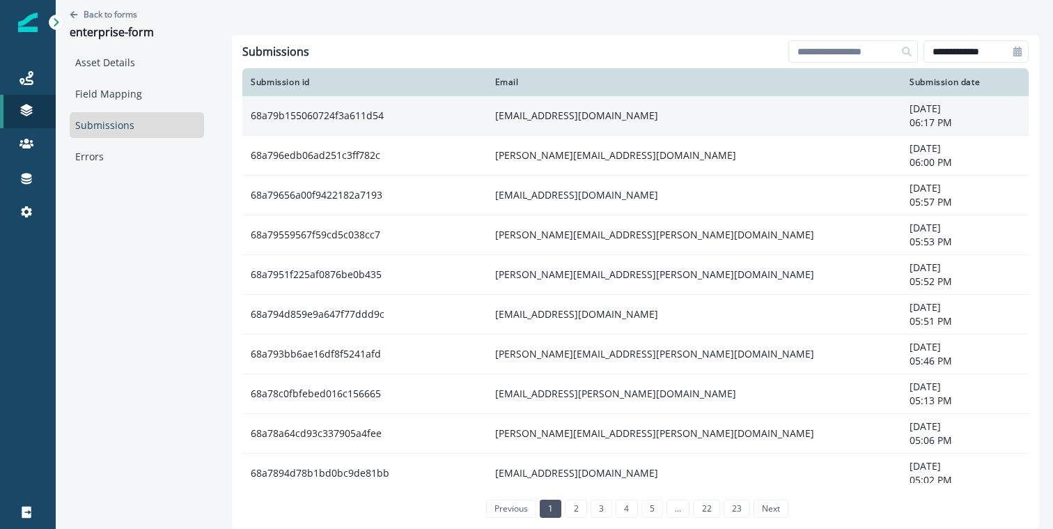
click at [578, 114] on td "[EMAIL_ADDRESS][DOMAIN_NAME]" at bounding box center [694, 116] width 415 height 40
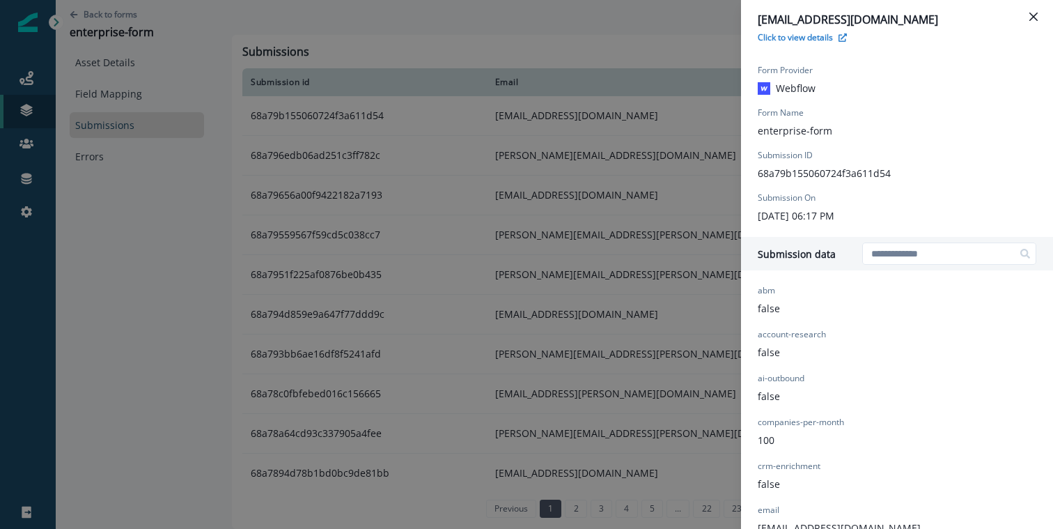
scroll to position [805, 0]
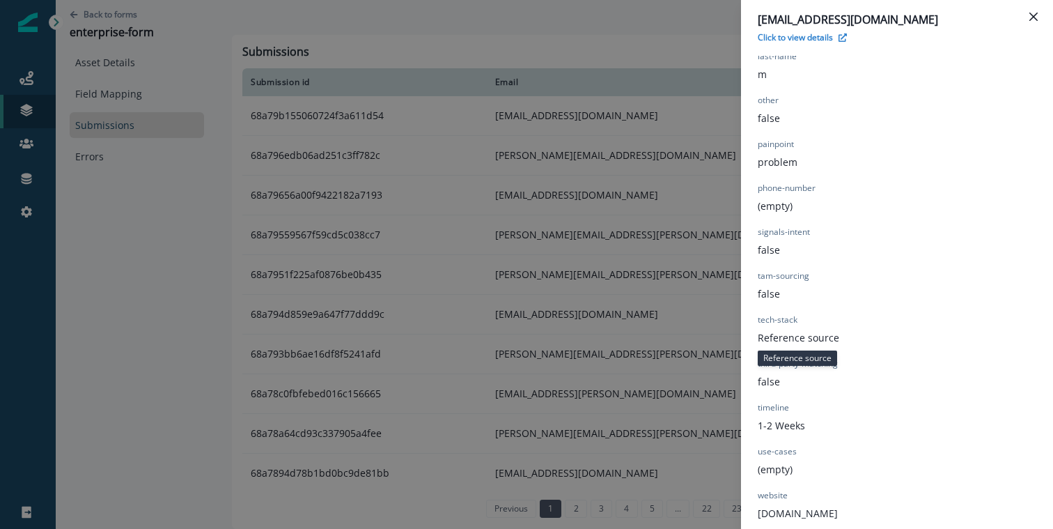
click at [791, 339] on p "Reference source" at bounding box center [799, 337] width 82 height 15
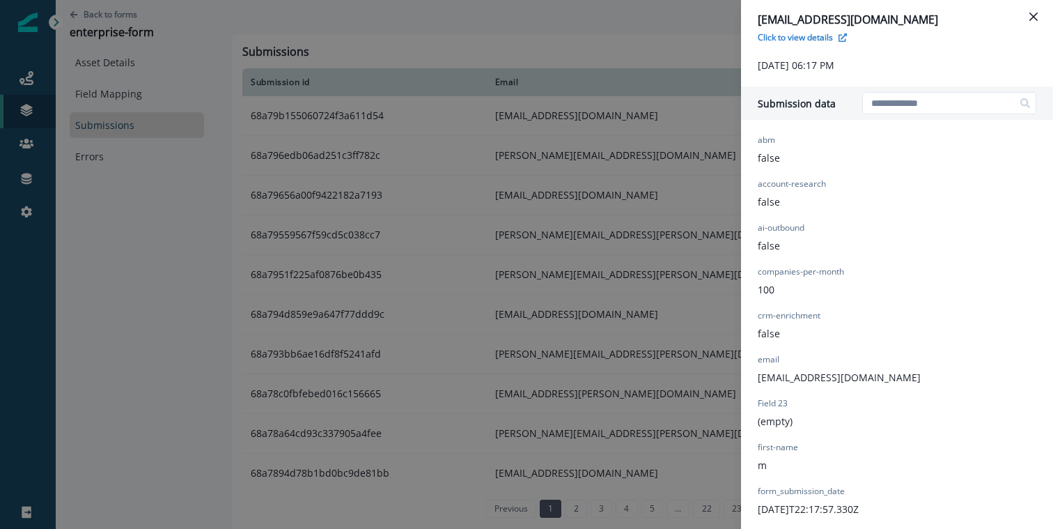
scroll to position [130, 0]
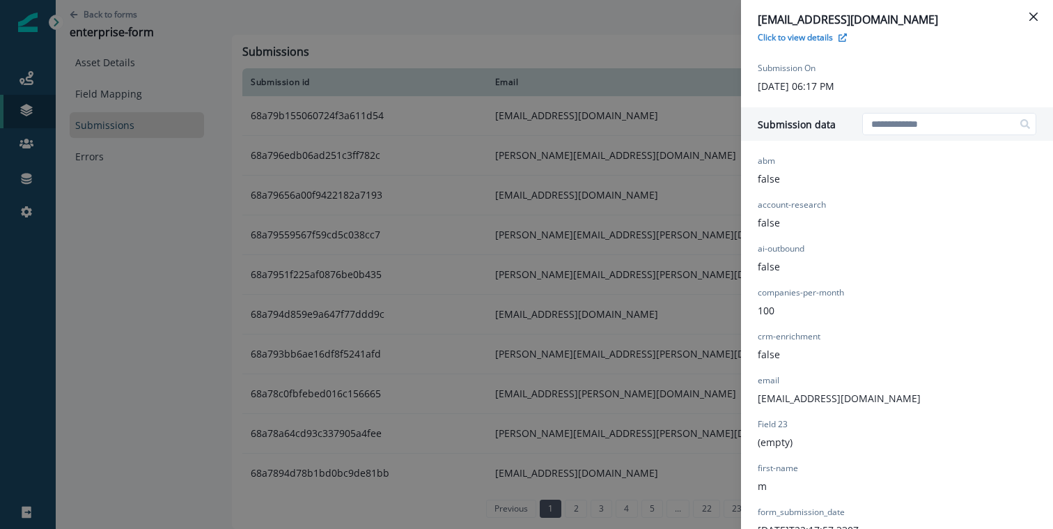
click at [693, 187] on div "[EMAIL_ADDRESS][DOMAIN_NAME] Click to view details Form Provider Webflow Form N…" at bounding box center [526, 264] width 1053 height 529
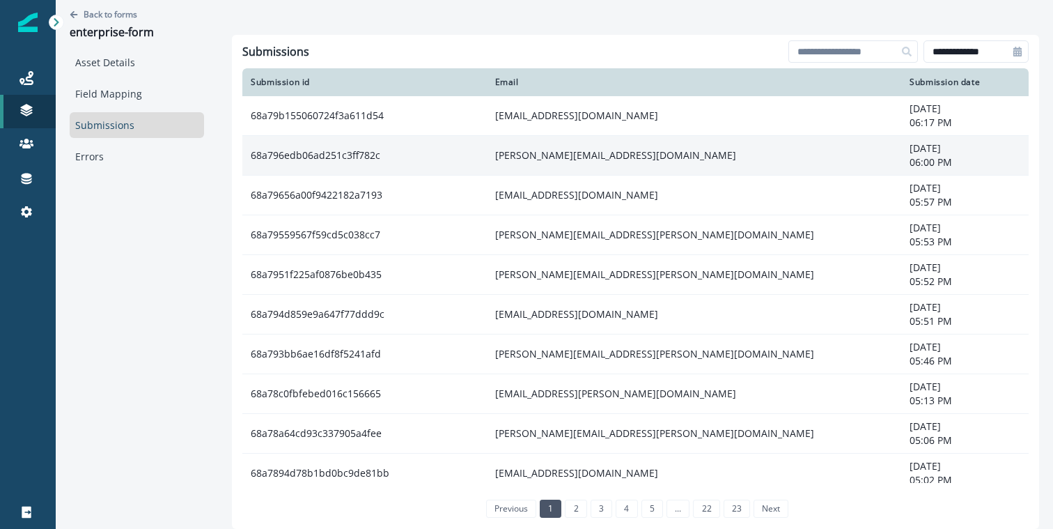
drag, startPoint x: 646, startPoint y: 110, endPoint x: 480, endPoint y: 138, distance: 168.1
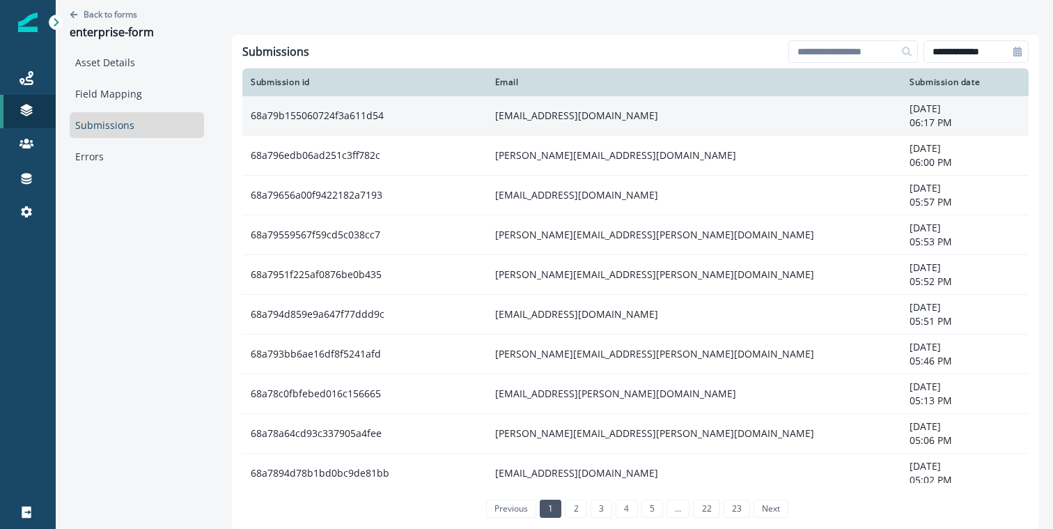
click at [477, 116] on td "68a79b155060724f3a611d54" at bounding box center [364, 116] width 244 height 40
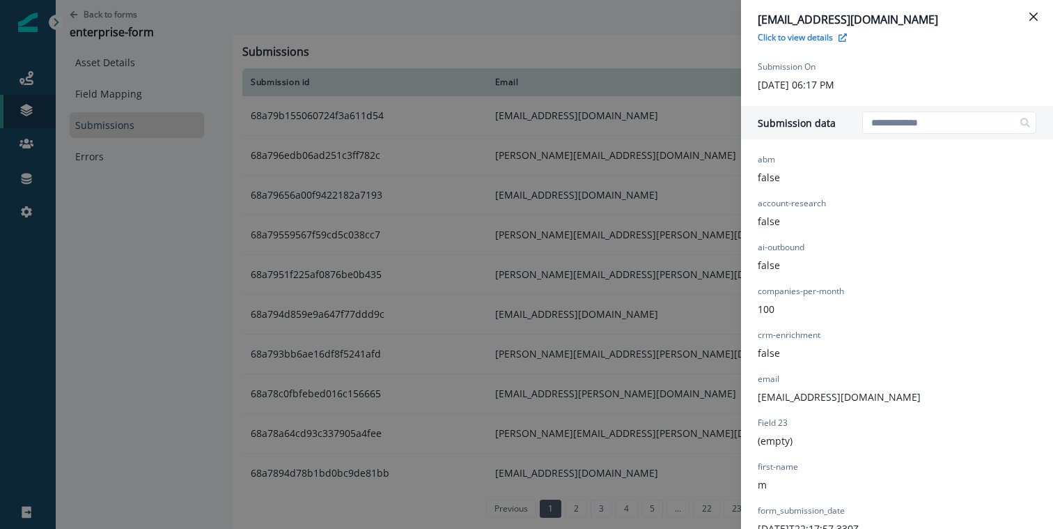
scroll to position [805, 0]
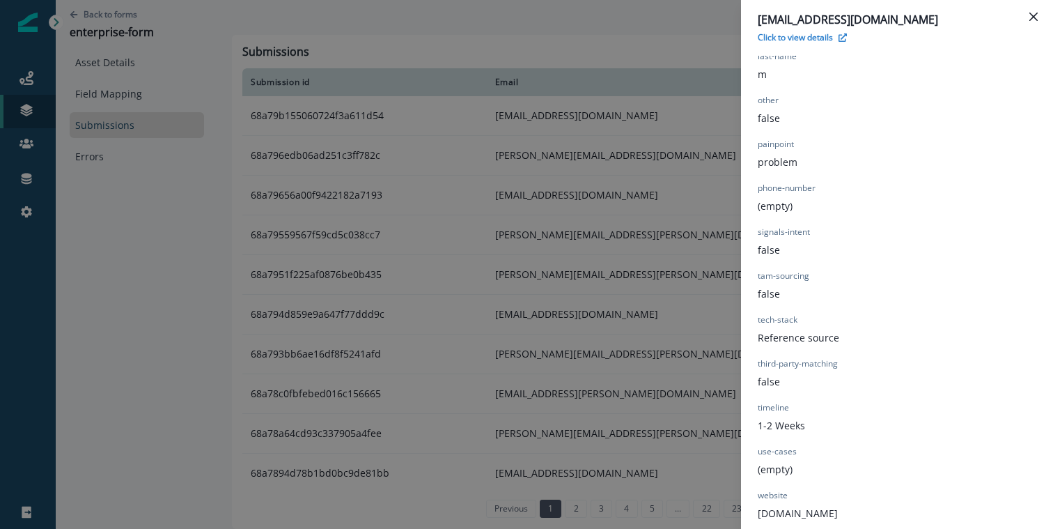
click at [410, 67] on div "manny@clay.com Click to view details Form Provider Webflow Form Name enterprise…" at bounding box center [526, 264] width 1053 height 529
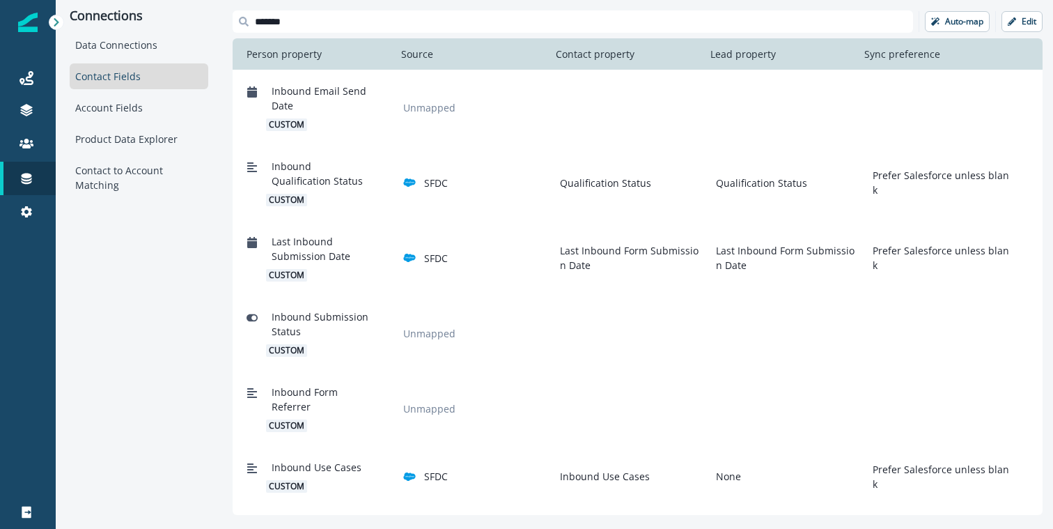
scroll to position [142, 0]
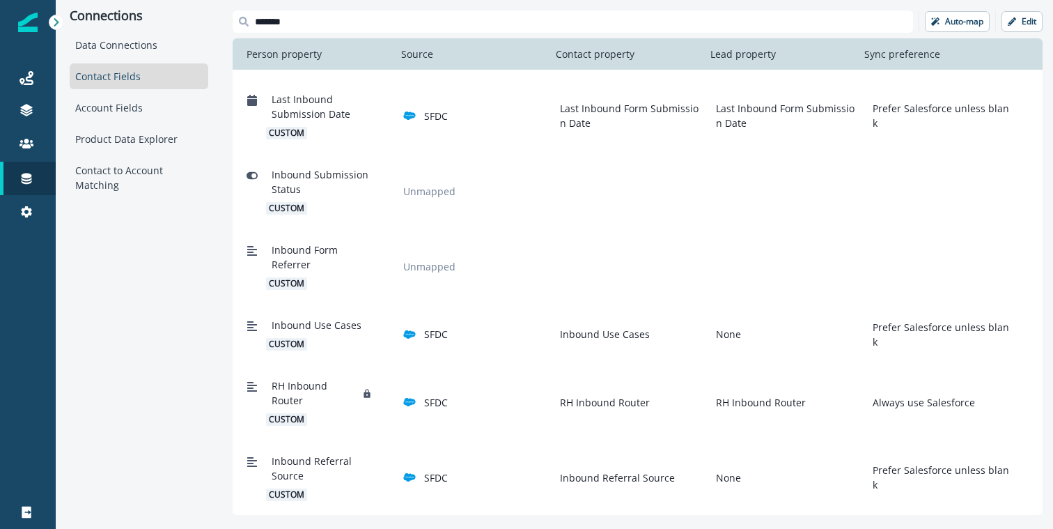
click at [371, 24] on input "*******" at bounding box center [573, 21] width 681 height 22
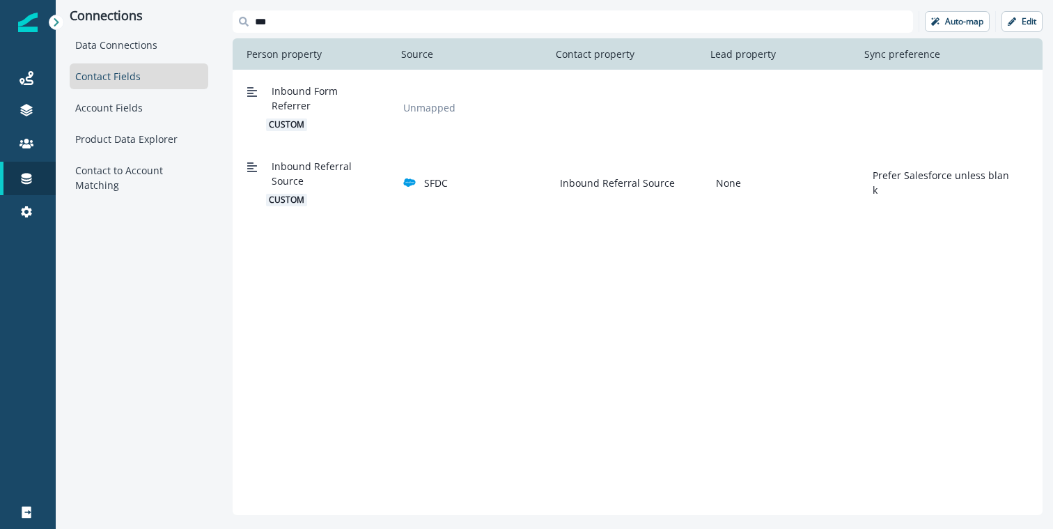
scroll to position [0, 0]
type input "***"
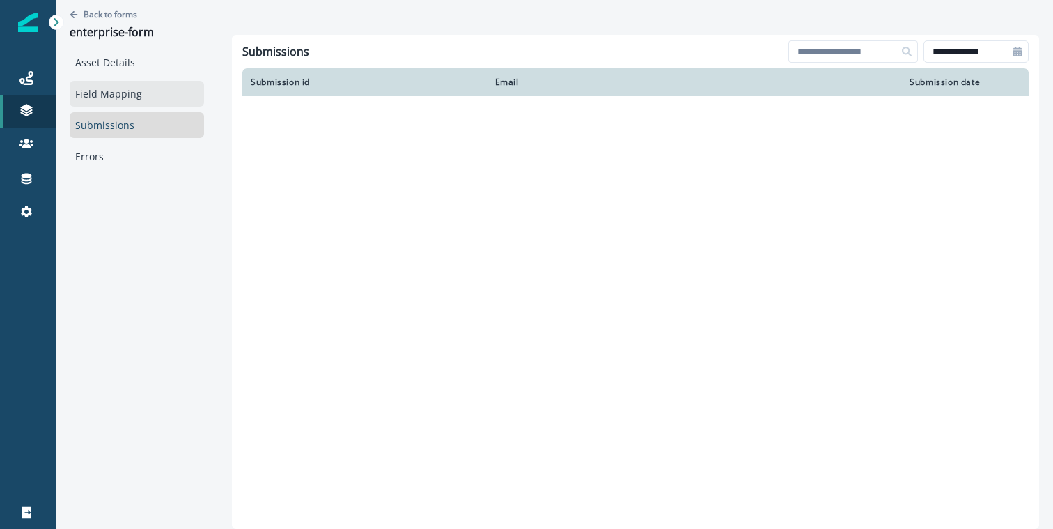
click at [116, 88] on link "Field Mapping" at bounding box center [137, 94] width 134 height 26
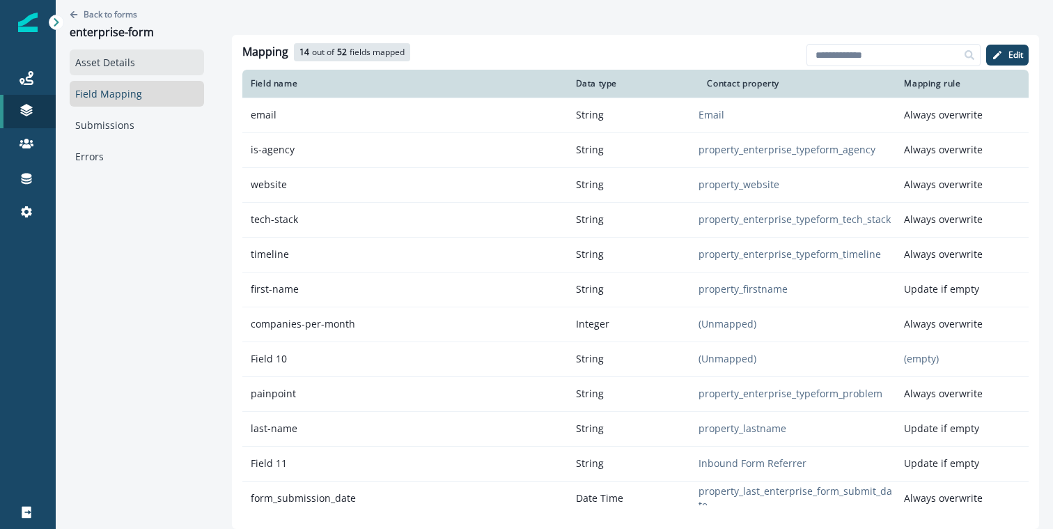
click at [132, 63] on link "Asset Details" at bounding box center [137, 62] width 134 height 26
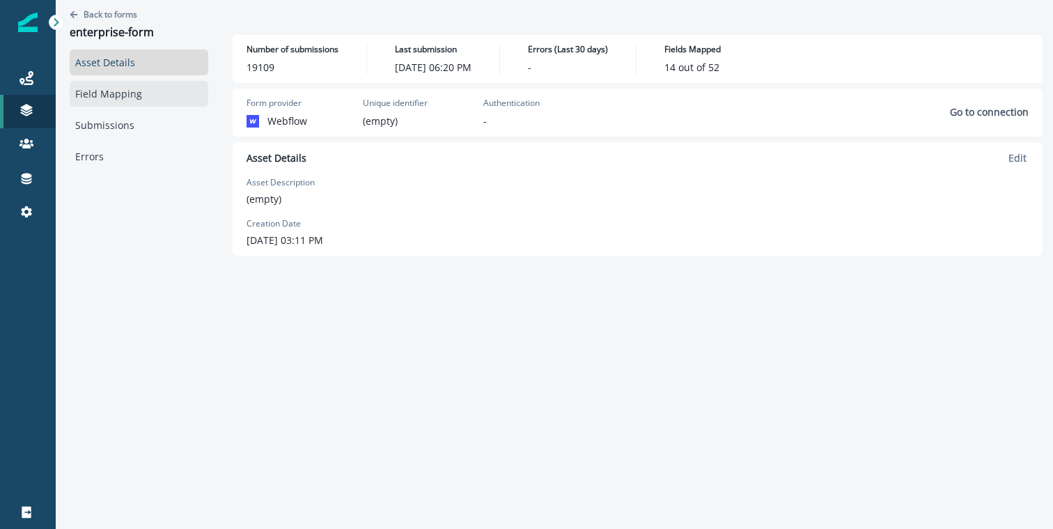
click at [121, 100] on link "Field Mapping" at bounding box center [139, 94] width 139 height 26
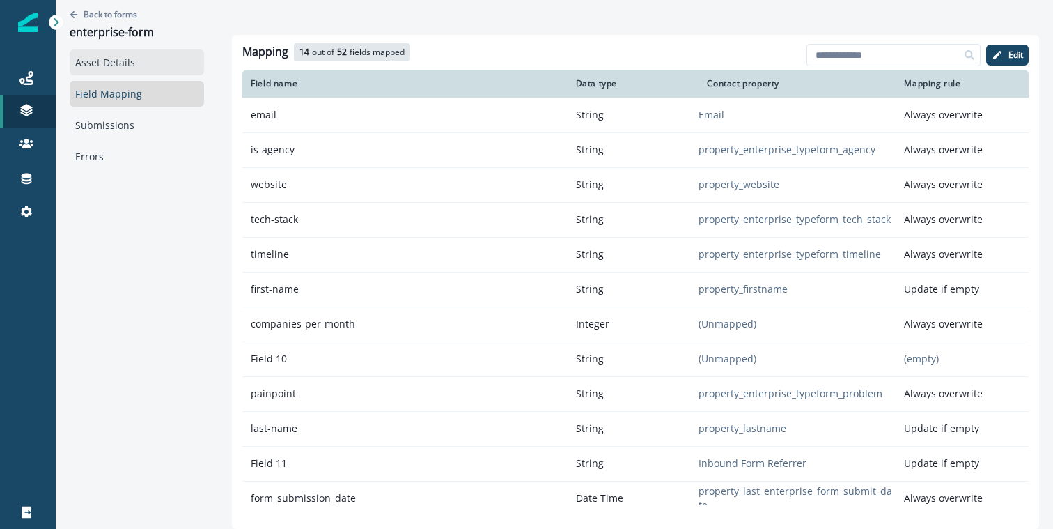
click at [93, 61] on link "Asset Details" at bounding box center [137, 62] width 134 height 26
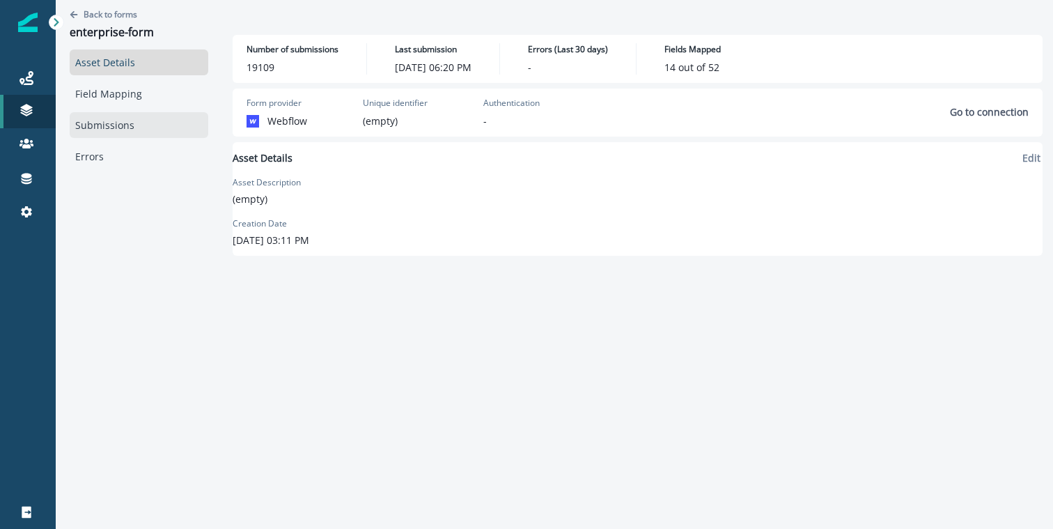
click at [111, 121] on link "Submissions" at bounding box center [139, 125] width 139 height 26
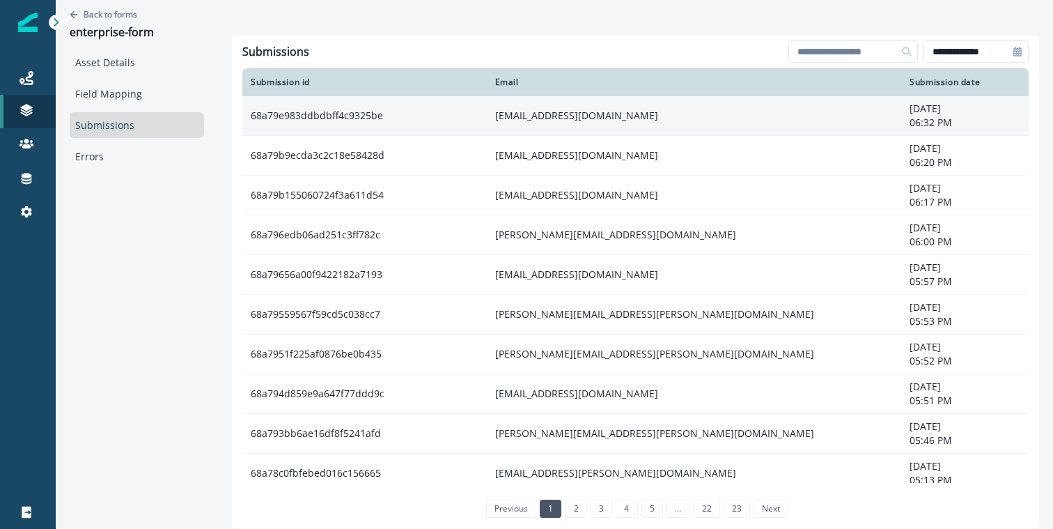
click at [679, 119] on td "[EMAIL_ADDRESS][DOMAIN_NAME]" at bounding box center [694, 116] width 415 height 40
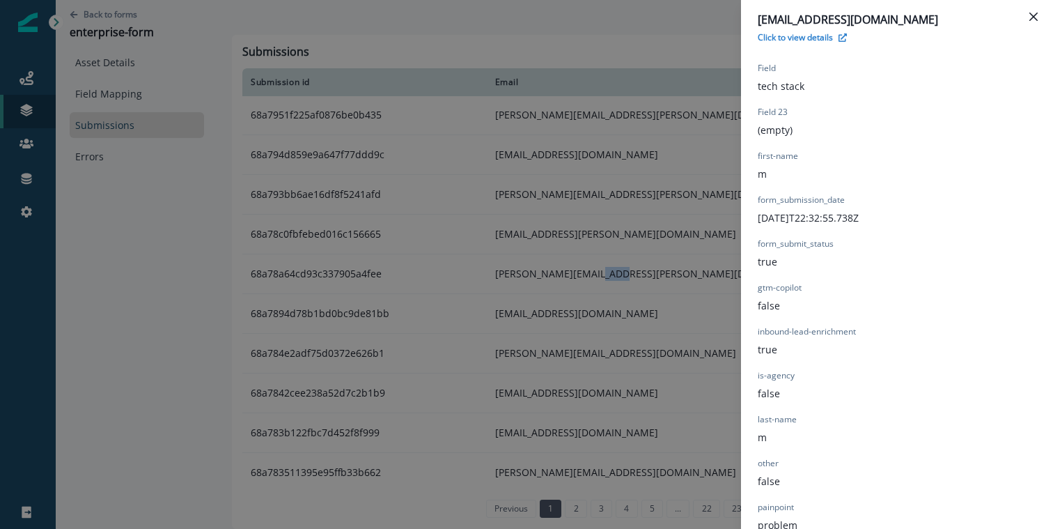
scroll to position [466, 0]
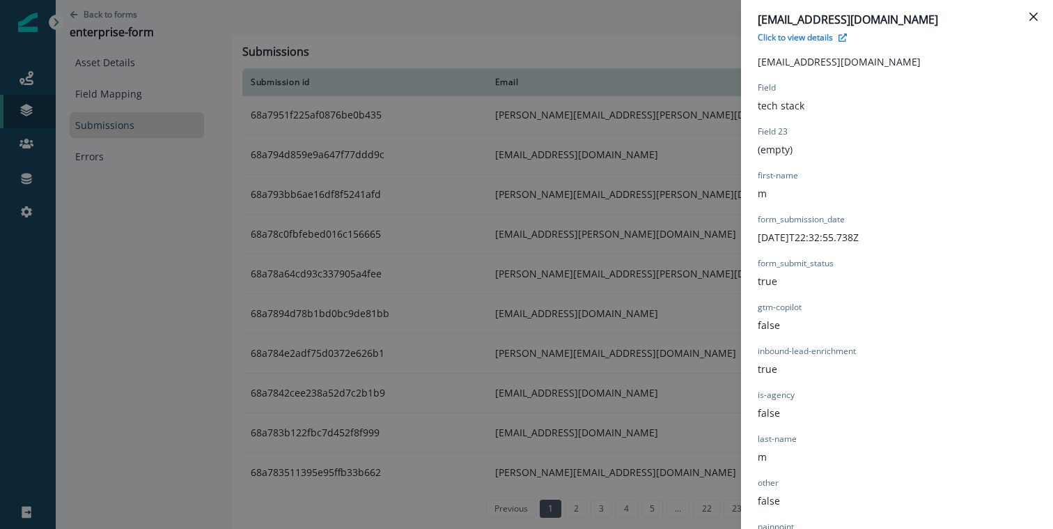
click at [358, 66] on div "manny@clay.com Click to view details Form Provider Webflow Form Name enterprise…" at bounding box center [526, 264] width 1053 height 529
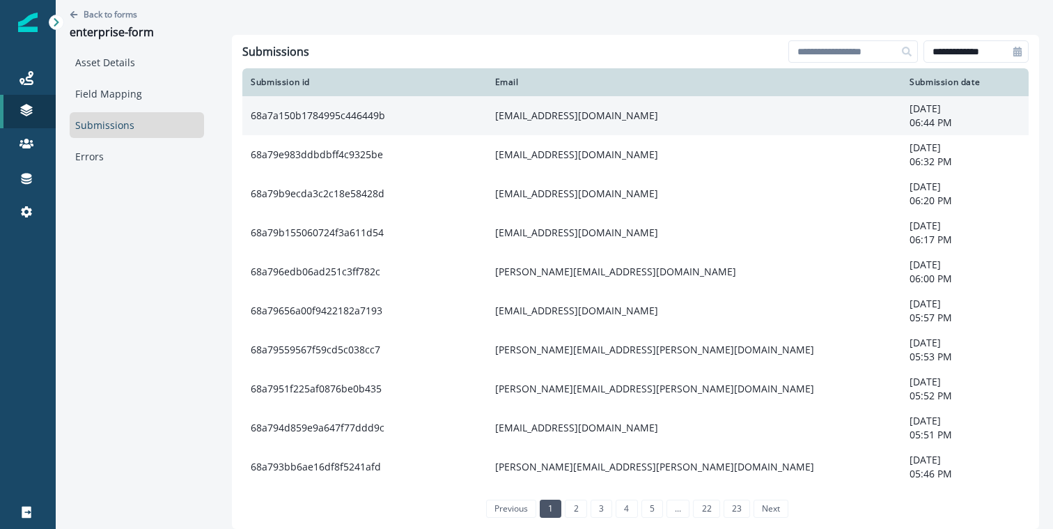
click at [449, 118] on td "68a7a150b1784995c446449b" at bounding box center [364, 115] width 244 height 39
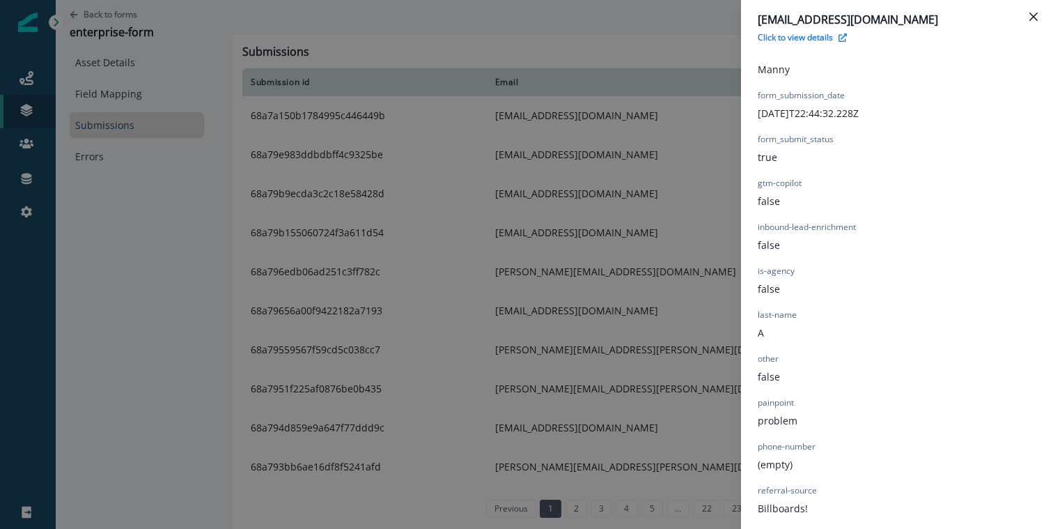
scroll to position [849, 0]
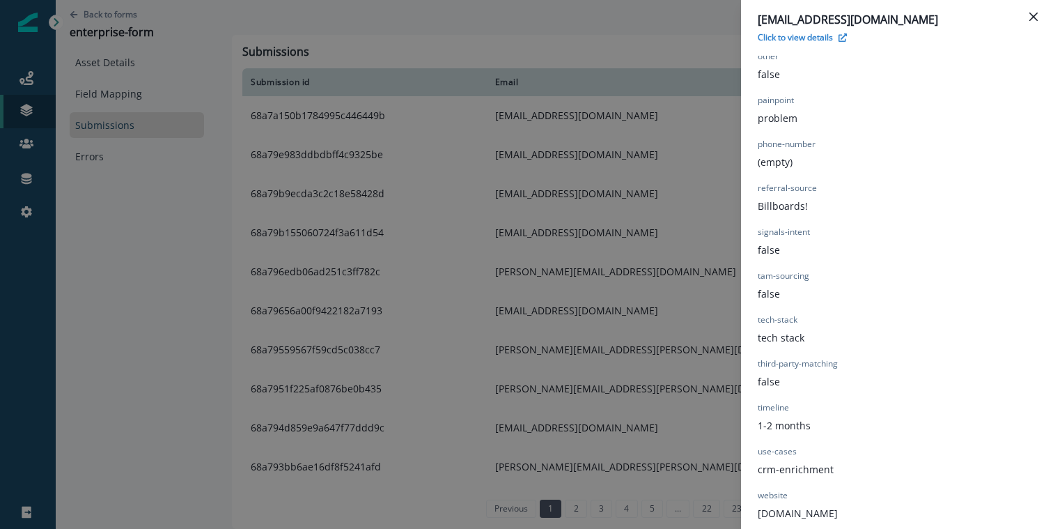
click at [190, 135] on div "[EMAIL_ADDRESS][DOMAIN_NAME] Click to view details Form Provider Webflow Form N…" at bounding box center [526, 264] width 1053 height 529
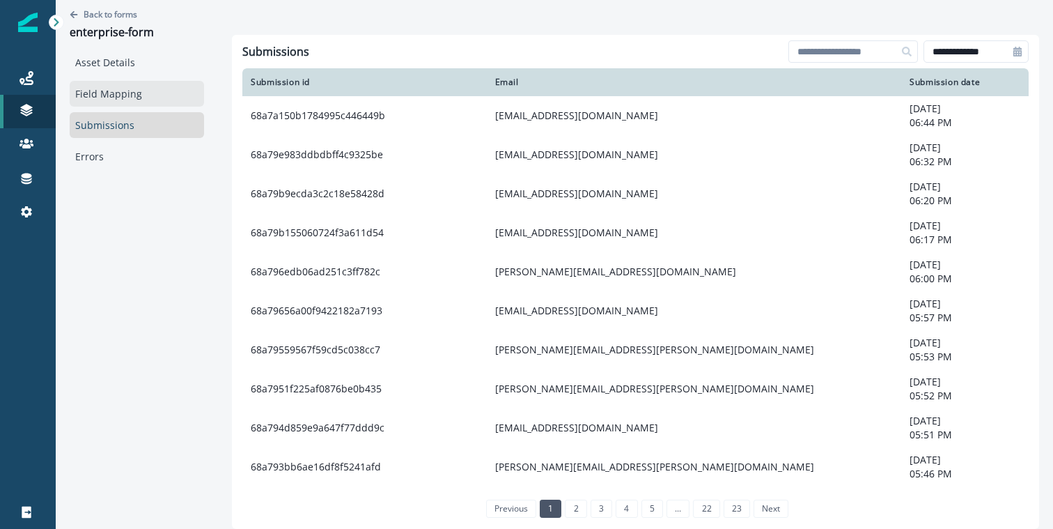
click at [124, 88] on link "Field Mapping" at bounding box center [137, 94] width 134 height 26
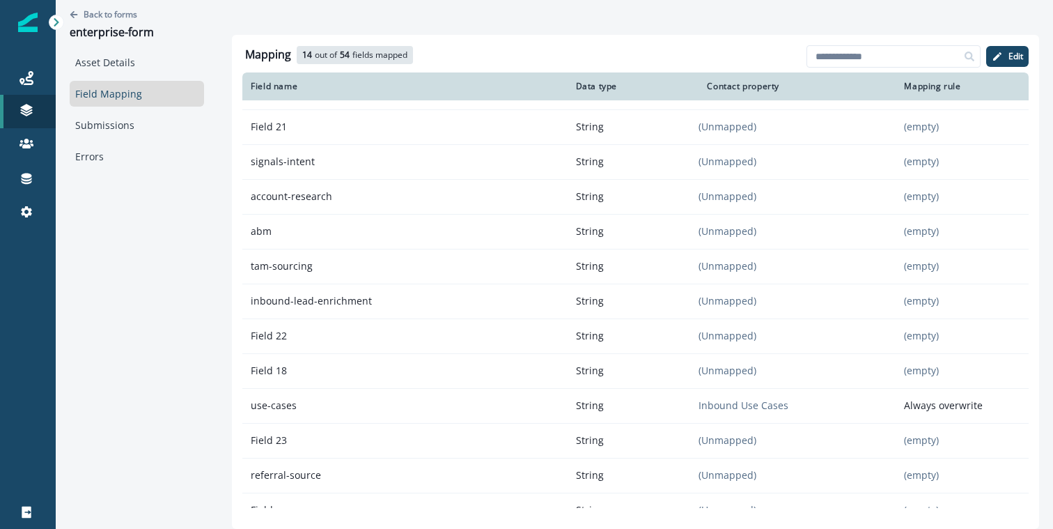
scroll to position [1473, 0]
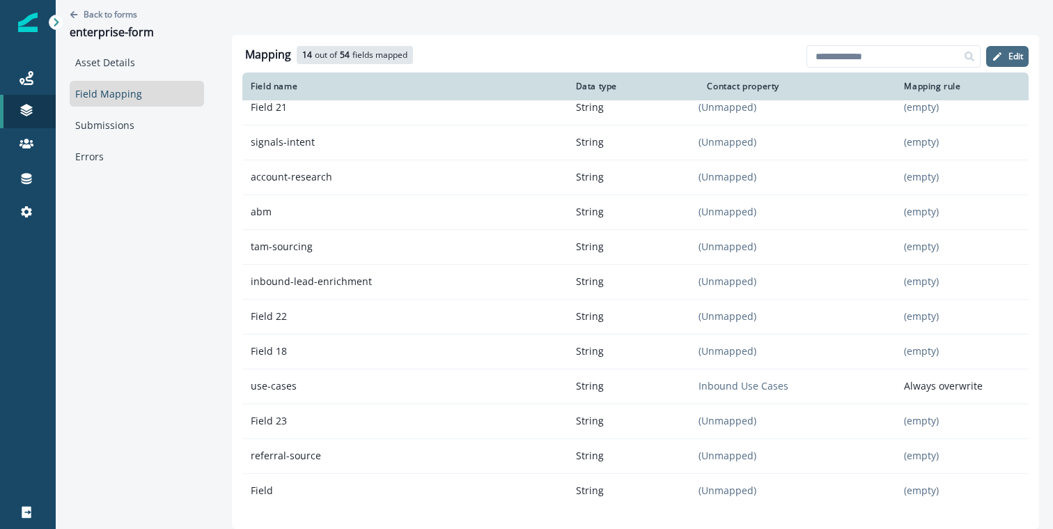
click at [995, 57] on icon "button" at bounding box center [997, 56] width 8 height 8
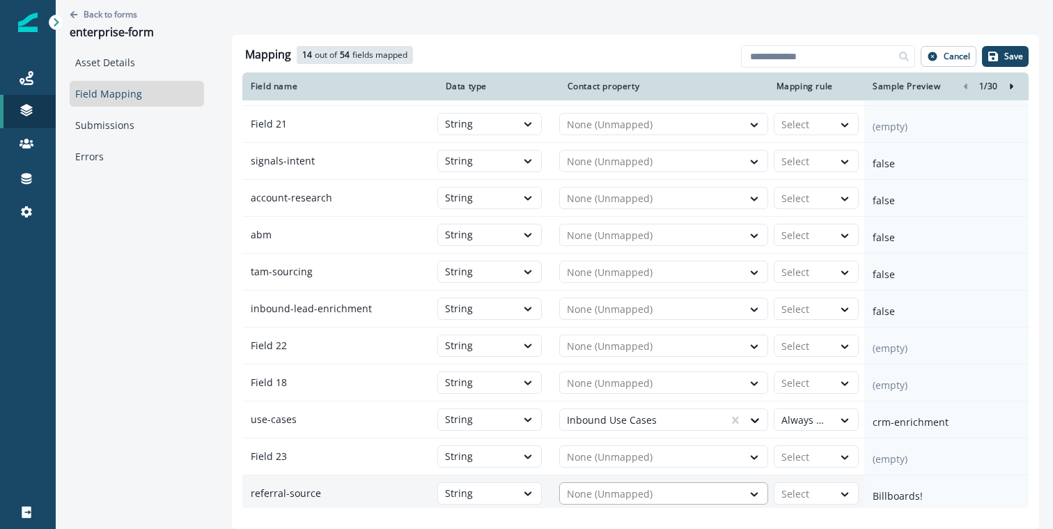
scroll to position [1586, 0]
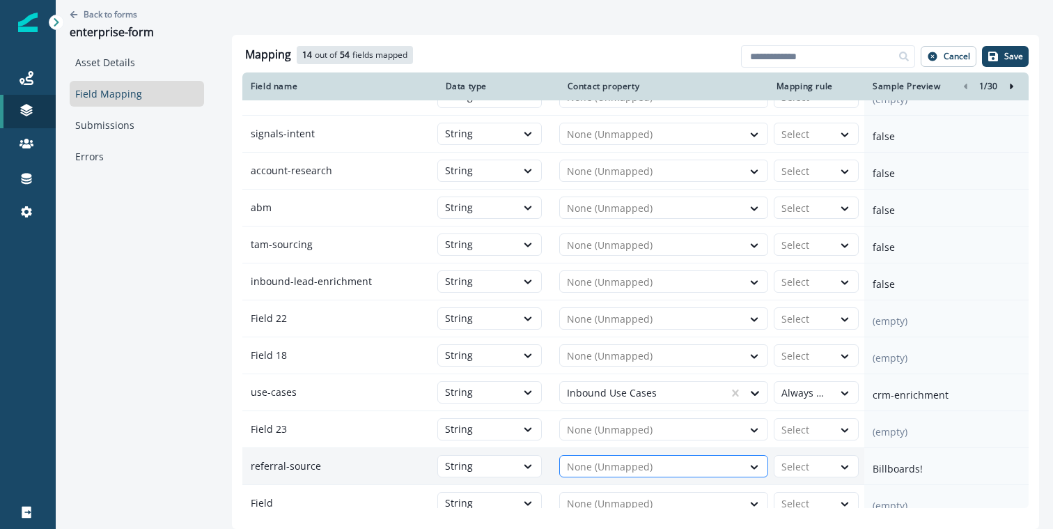
click at [618, 458] on div at bounding box center [651, 466] width 169 height 17
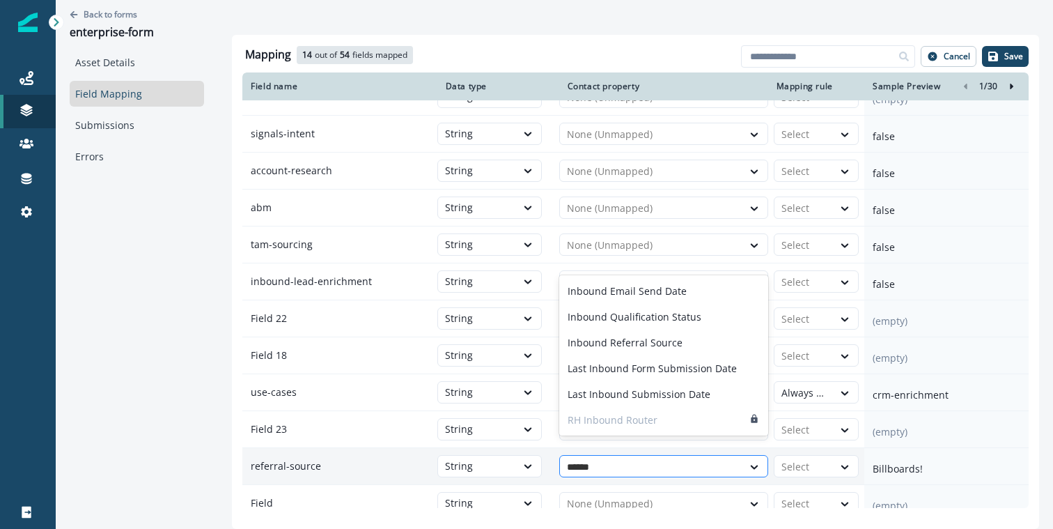
type input "*******"
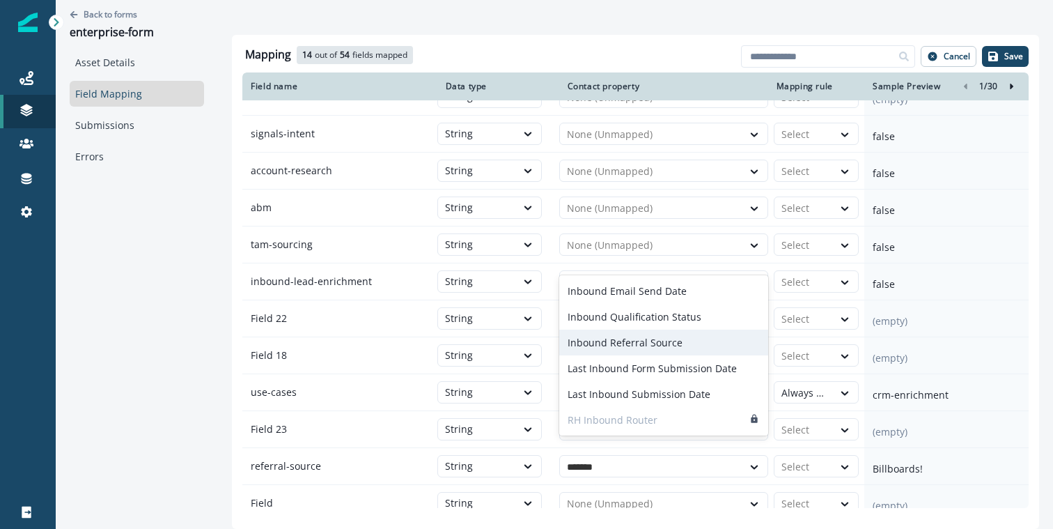
click at [642, 345] on p "Inbound Referral Source" at bounding box center [625, 342] width 115 height 15
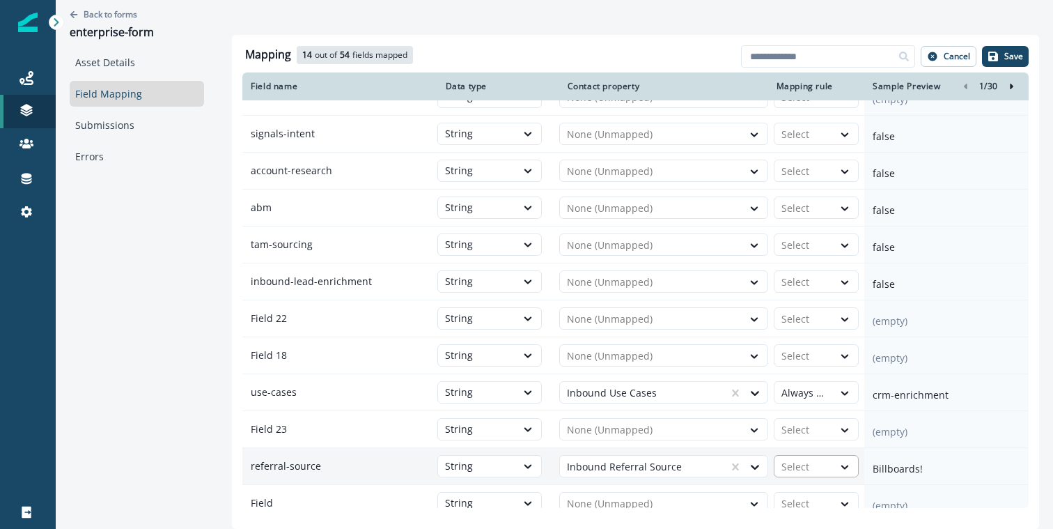
click at [797, 458] on div at bounding box center [804, 466] width 45 height 17
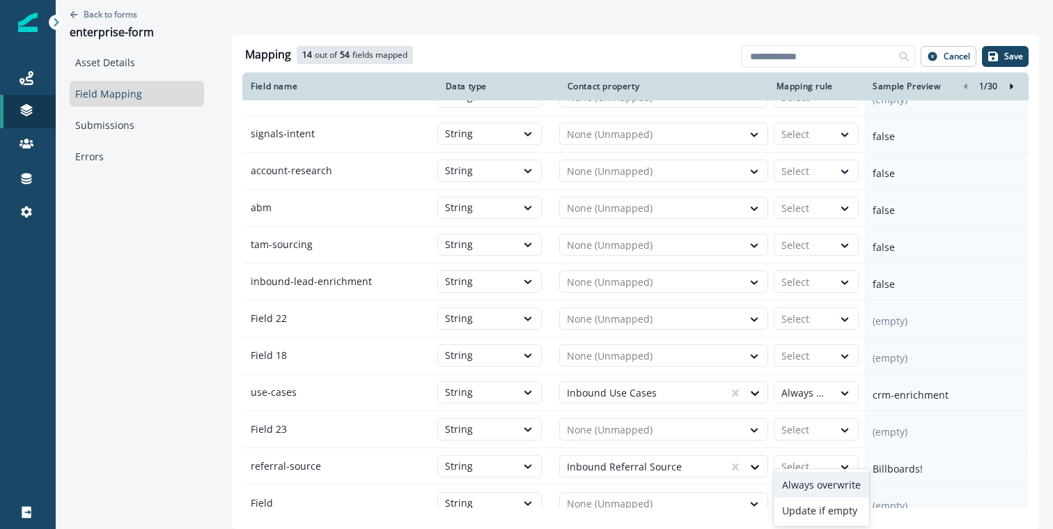
click at [805, 486] on div "Always overwrite" at bounding box center [821, 485] width 95 height 26
click at [1007, 54] on p "Save" at bounding box center [1014, 57] width 19 height 10
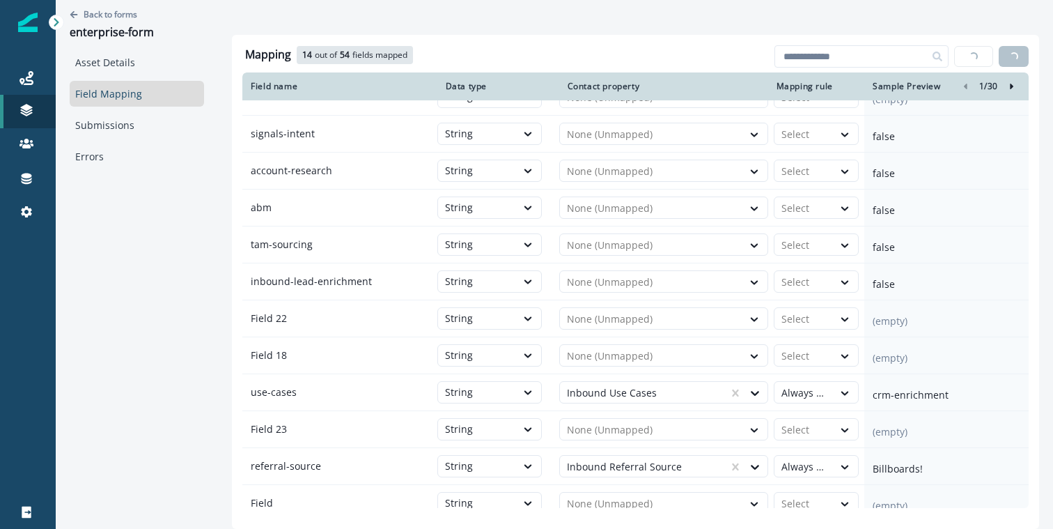
scroll to position [1473, 0]
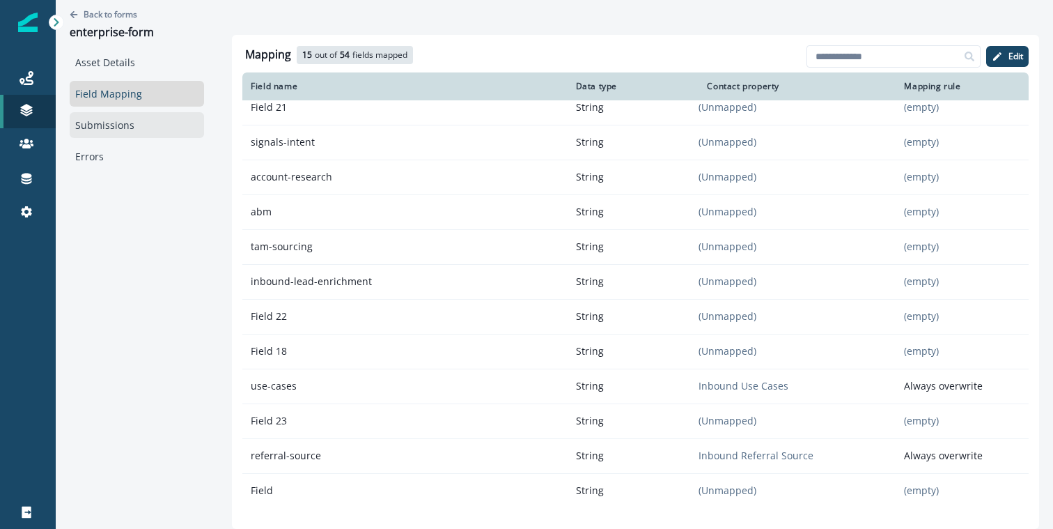
click at [93, 123] on link "Submissions" at bounding box center [137, 125] width 134 height 26
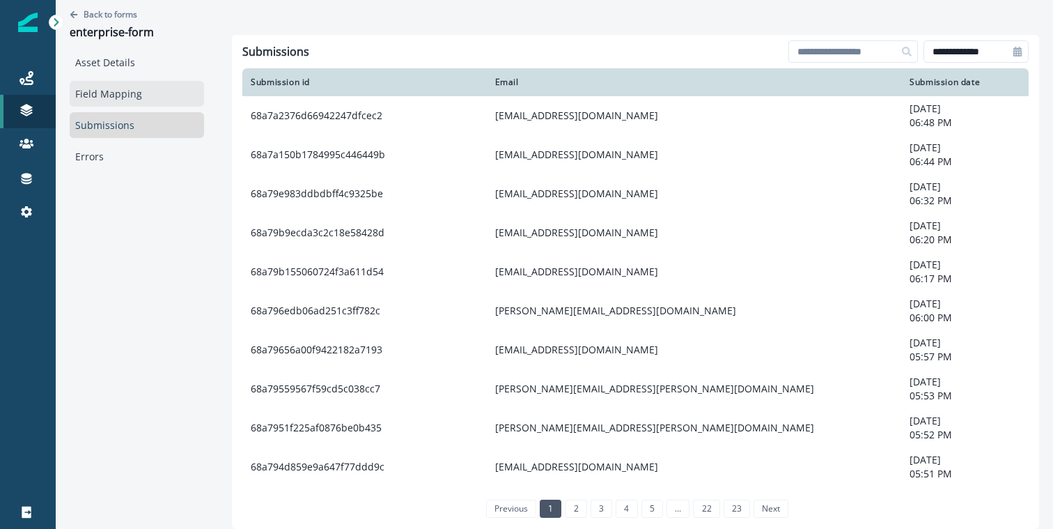
click at [114, 95] on link "Field Mapping" at bounding box center [137, 94] width 134 height 26
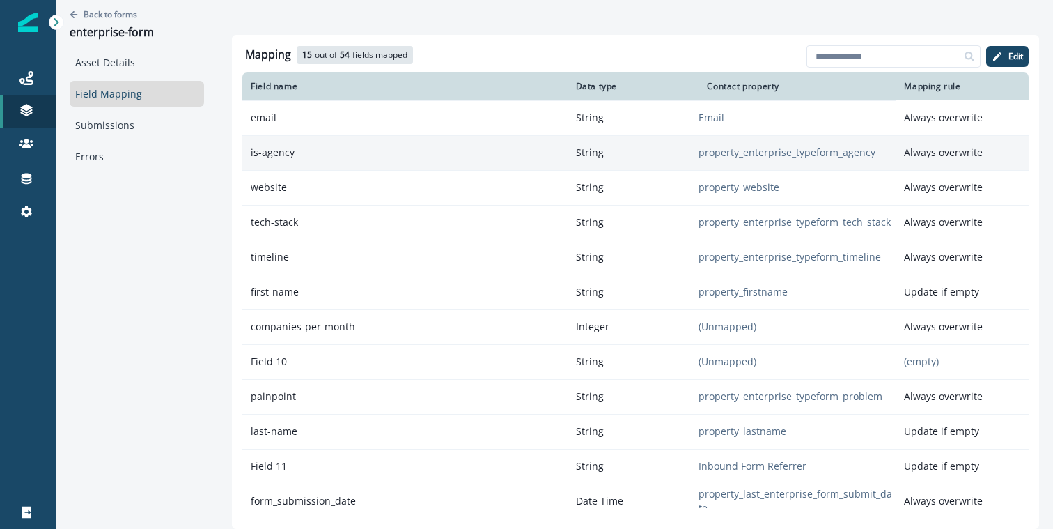
scroll to position [1473, 0]
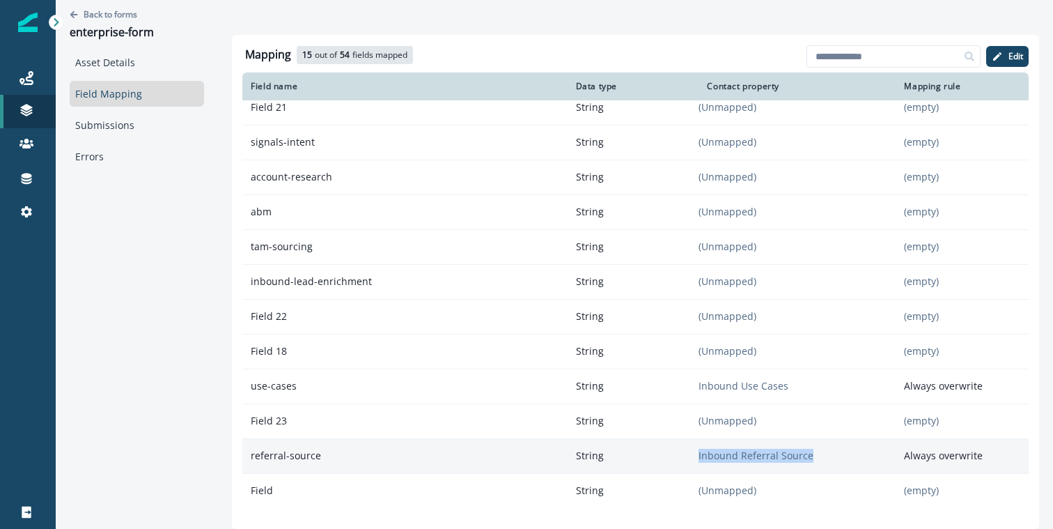
drag, startPoint x: 812, startPoint y: 456, endPoint x: 697, endPoint y: 451, distance: 115.1
click at [697, 451] on tr "referral-source String Inbound Referral Source Always overwrite" at bounding box center [635, 455] width 787 height 35
copy tr "Inbound Referral Source"
drag, startPoint x: 344, startPoint y: 454, endPoint x: 249, endPoint y: 456, distance: 95.5
click at [249, 456] on p "referral-source" at bounding box center [404, 455] width 325 height 25
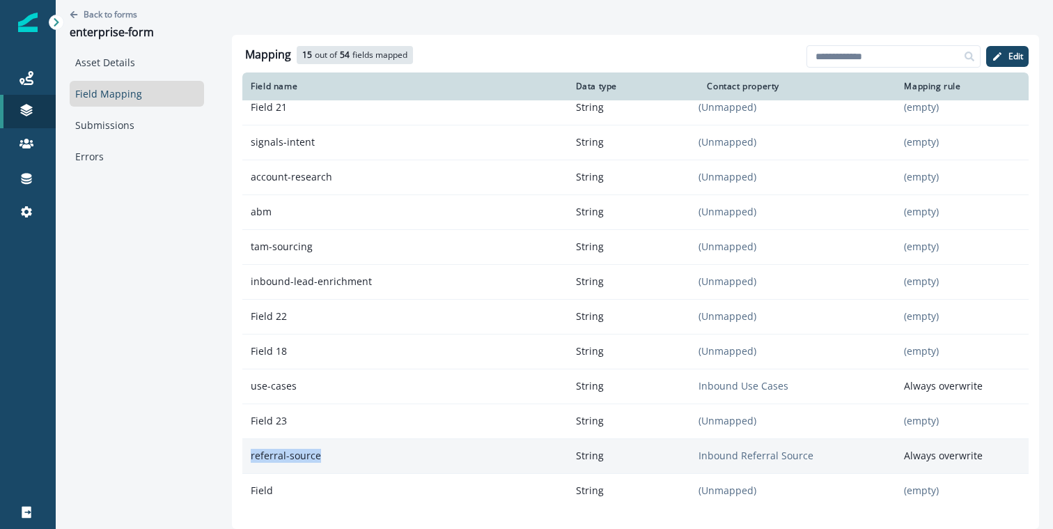
copy p "referral-source"
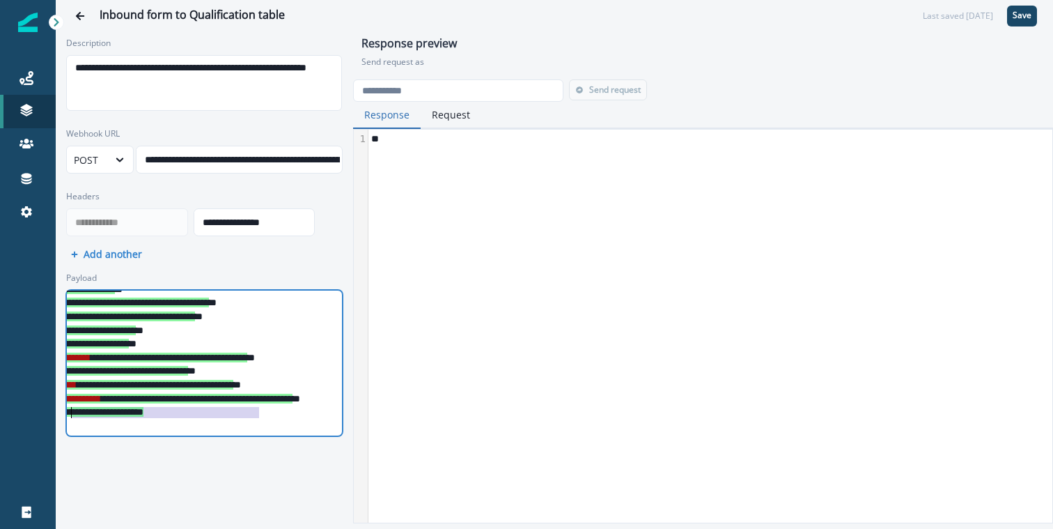
scroll to position [52, 0]
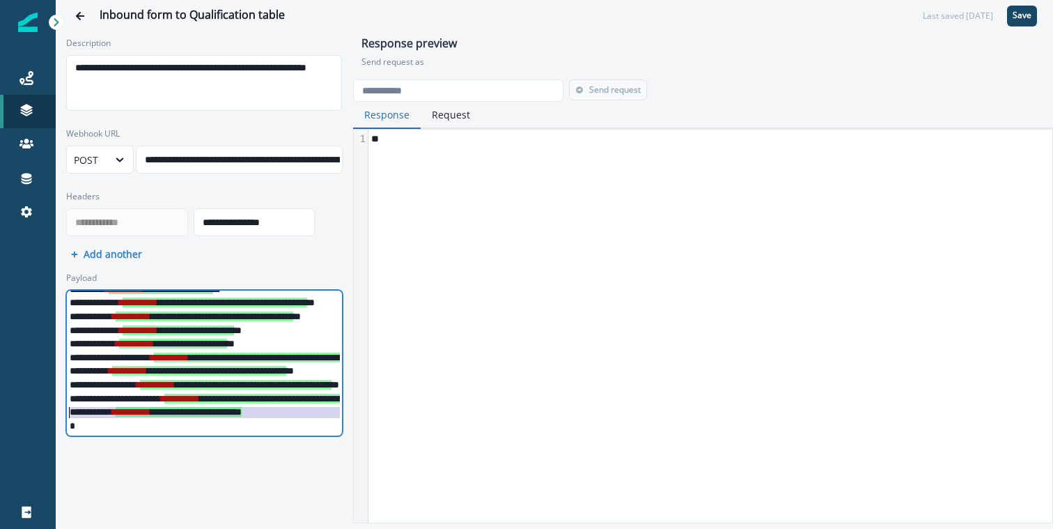
drag, startPoint x: 246, startPoint y: 411, endPoint x: 30, endPoint y: 410, distance: 216.0
click at [30, 410] on div "**********" at bounding box center [526, 264] width 1053 height 529
copy div "**********"
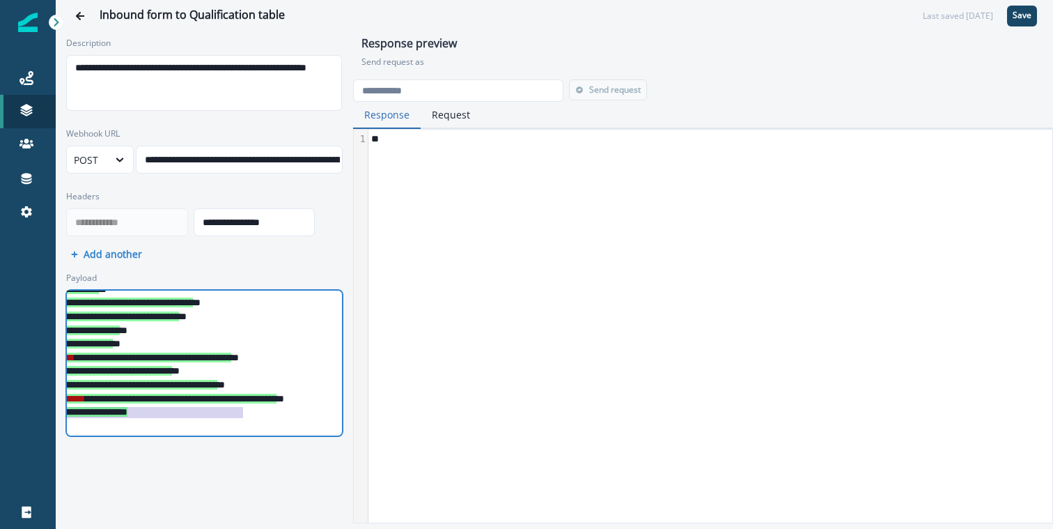
click at [274, 409] on div "**********" at bounding box center [231, 412] width 556 height 14
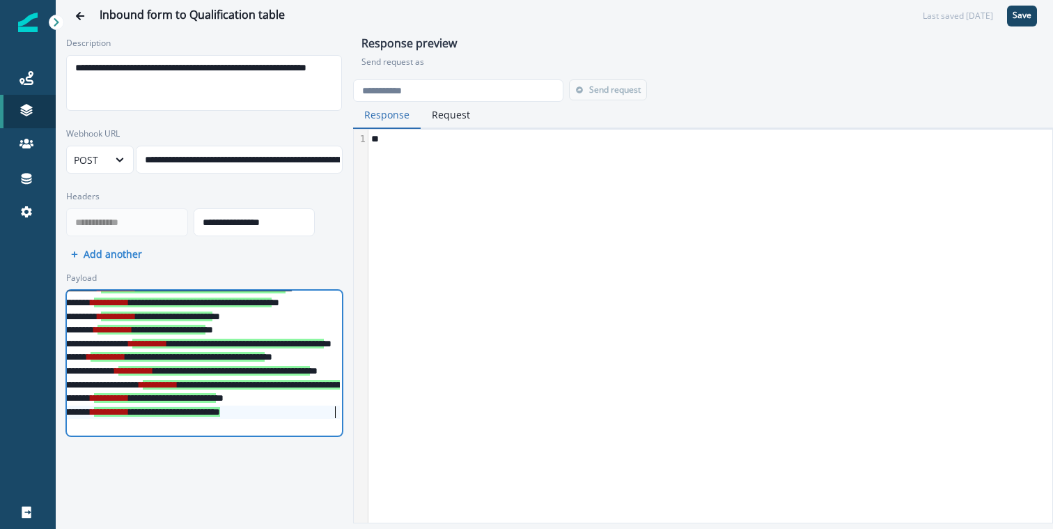
scroll to position [65, 0]
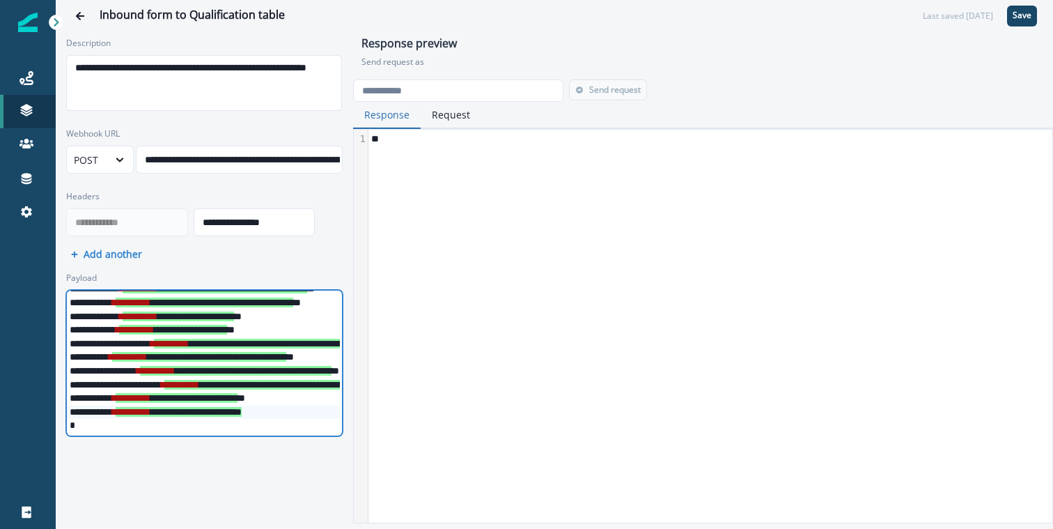
click at [90, 415] on div "**********" at bounding box center [345, 412] width 556 height 14
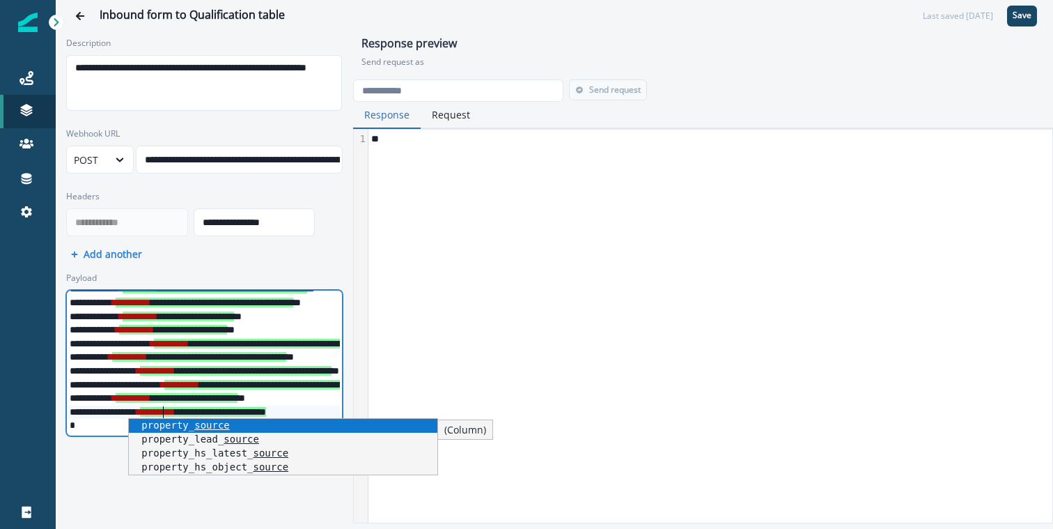
click at [160, 389] on div "**********" at bounding box center [345, 385] width 556 height 14
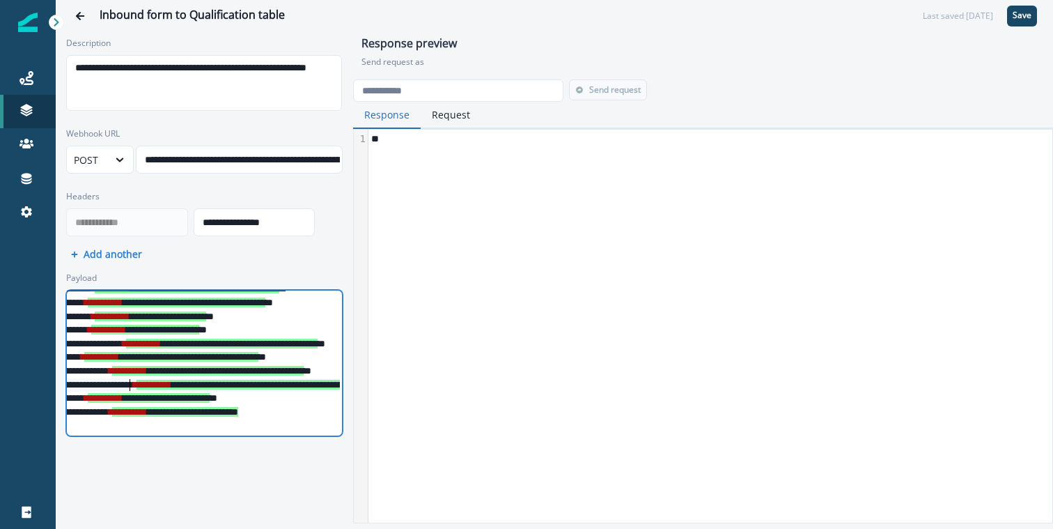
scroll to position [65, 39]
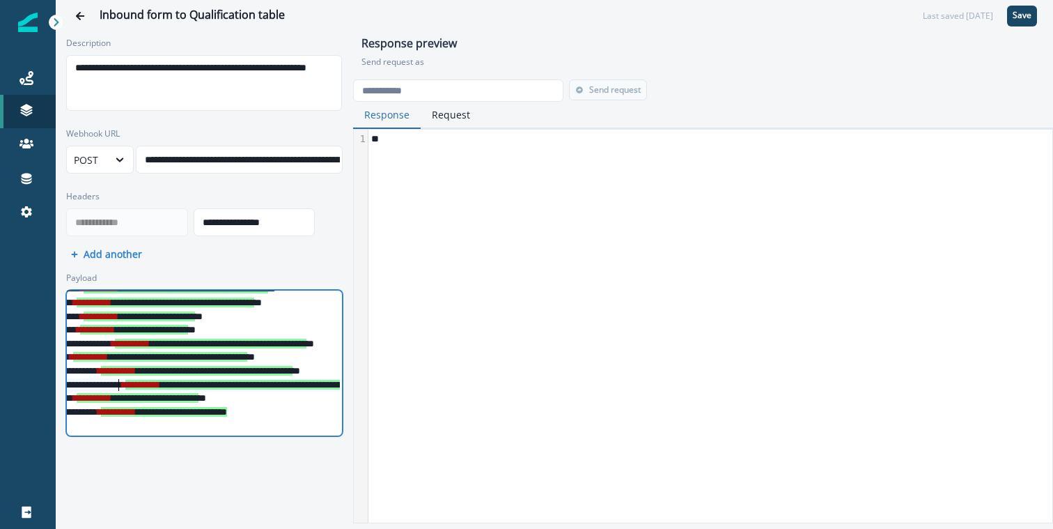
click at [217, 410] on span "**********" at bounding box center [164, 412] width 126 height 10
drag, startPoint x: 217, startPoint y: 410, endPoint x: 286, endPoint y: 410, distance: 68.3
click at [227, 410] on span "**********" at bounding box center [164, 412] width 126 height 10
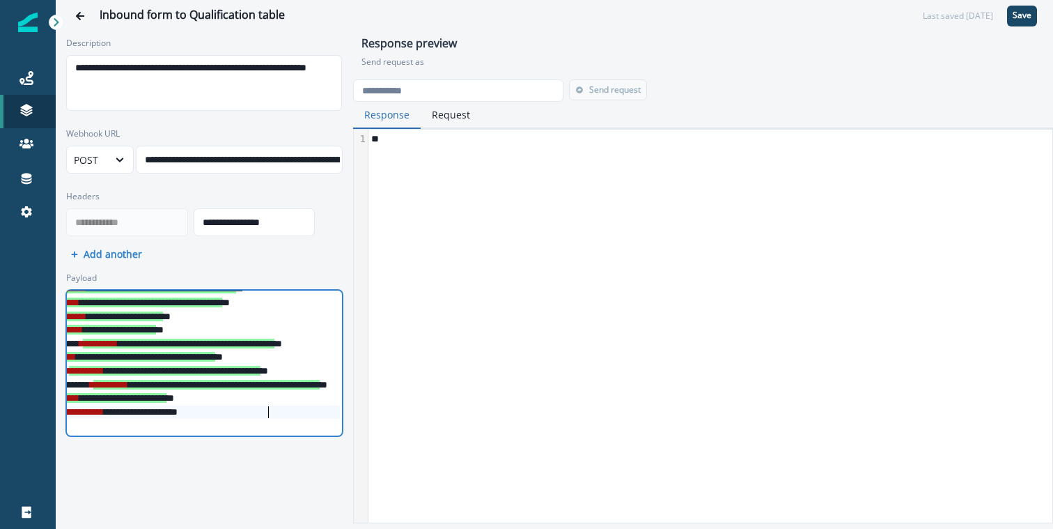
scroll to position [65, 89]
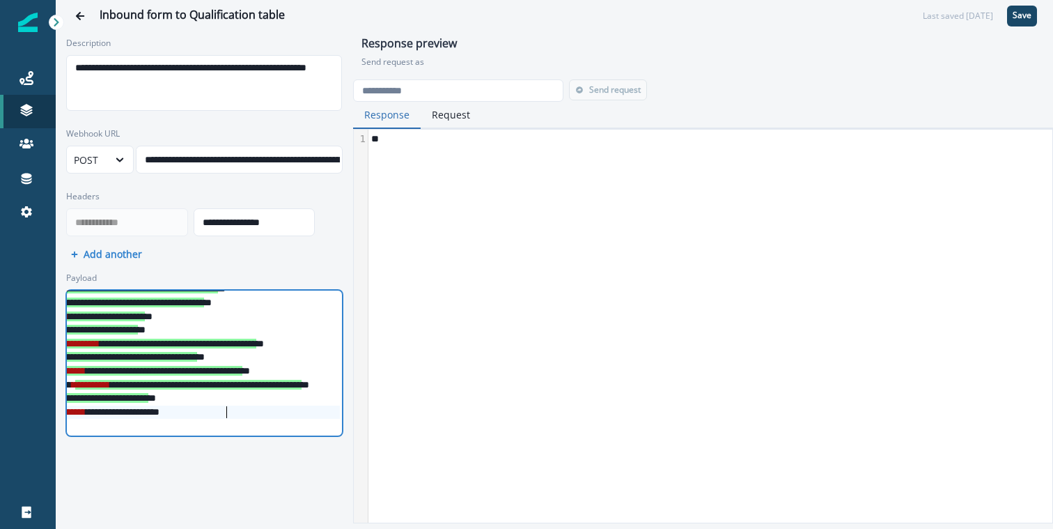
click at [160, 412] on span "**********" at bounding box center [105, 412] width 109 height 10
drag, startPoint x: 226, startPoint y: 412, endPoint x: 201, endPoint y: 412, distance: 25.8
click at [160, 412] on span "**********" at bounding box center [105, 412] width 109 height 10
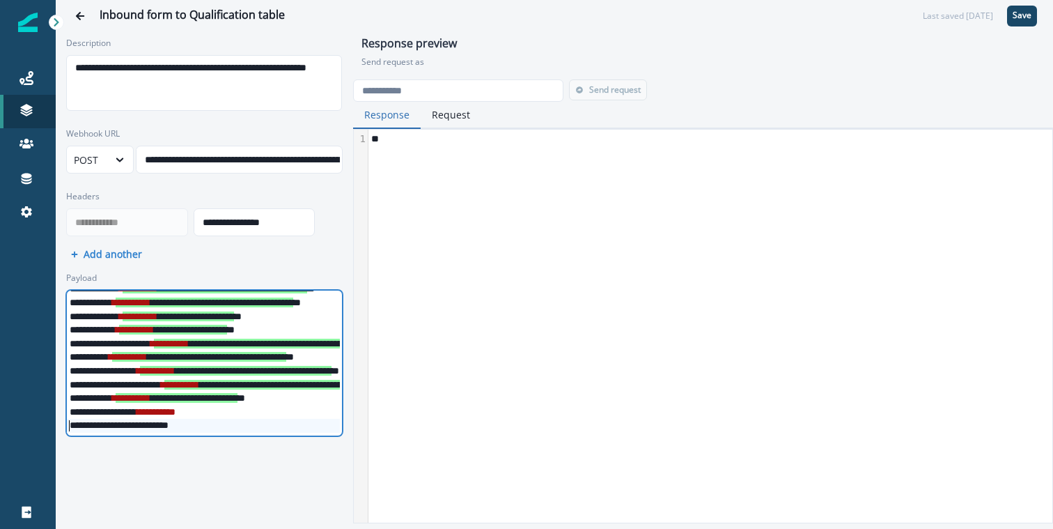
click at [71, 421] on div "**********" at bounding box center [345, 426] width 556 height 14
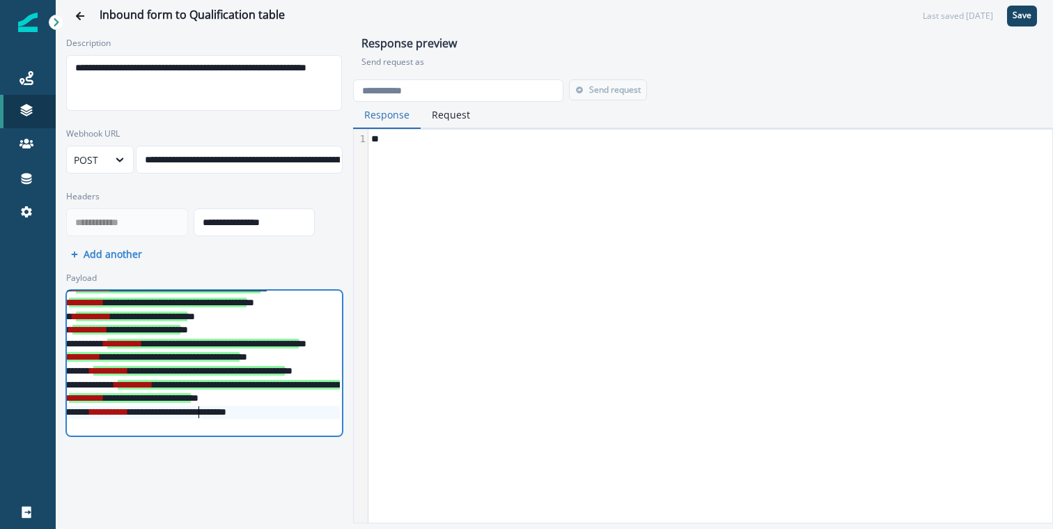
scroll to position [65, 95]
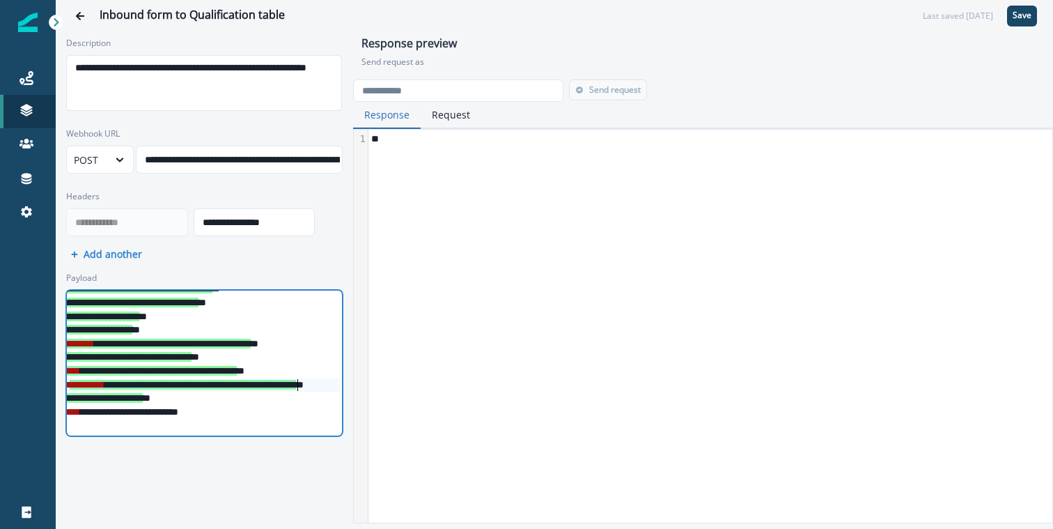
click at [296, 383] on span "**********" at bounding box center [183, 385] width 226 height 10
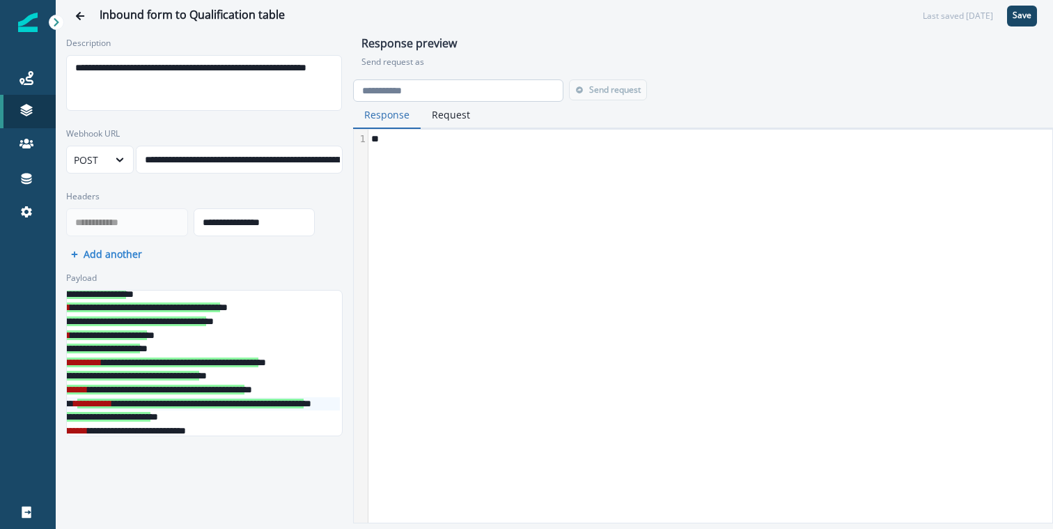
click at [451, 95] on input "email" at bounding box center [458, 90] width 210 height 22
type input "**********"
click at [607, 98] on button "Send request" at bounding box center [608, 89] width 78 height 21
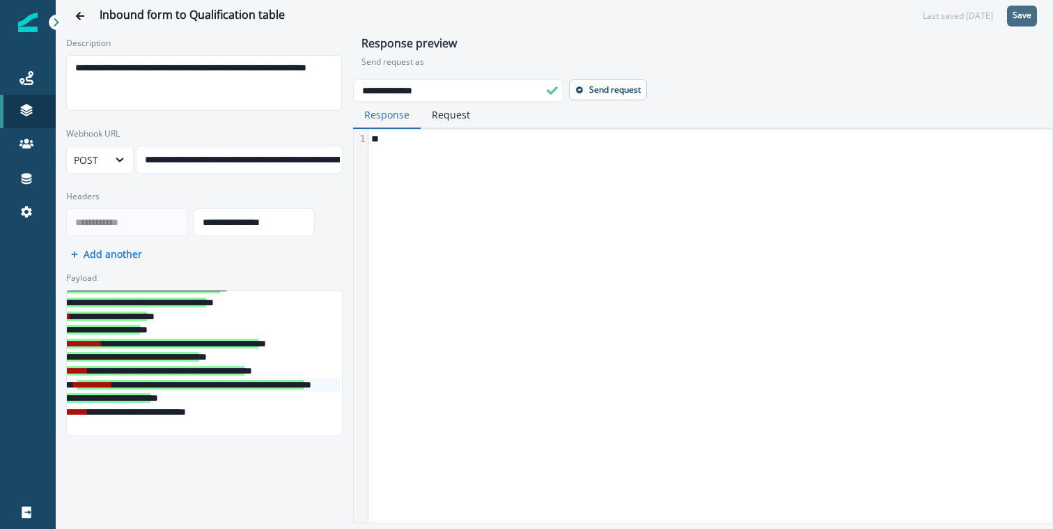
click at [1022, 12] on p "Save" at bounding box center [1022, 15] width 19 height 10
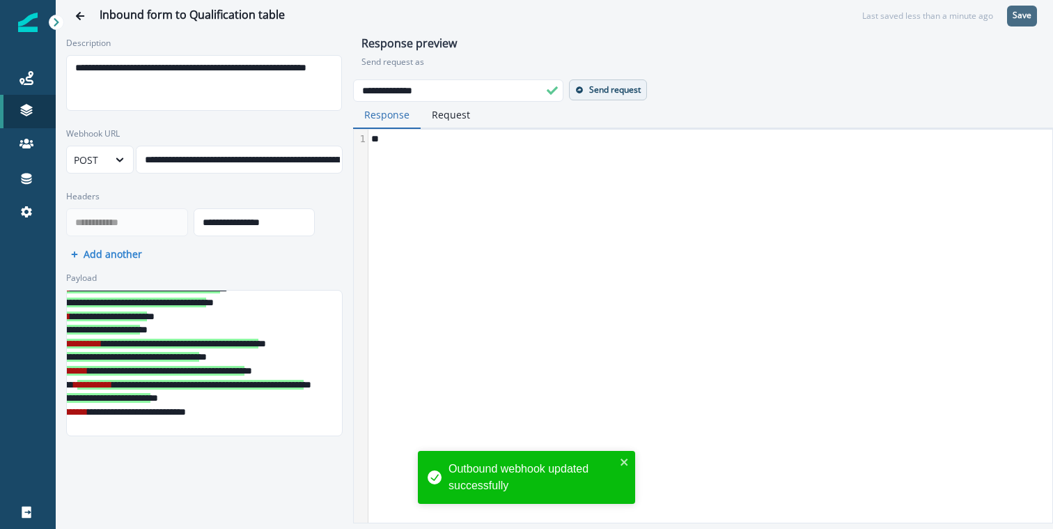
click at [598, 85] on p "Send request" at bounding box center [615, 90] width 52 height 10
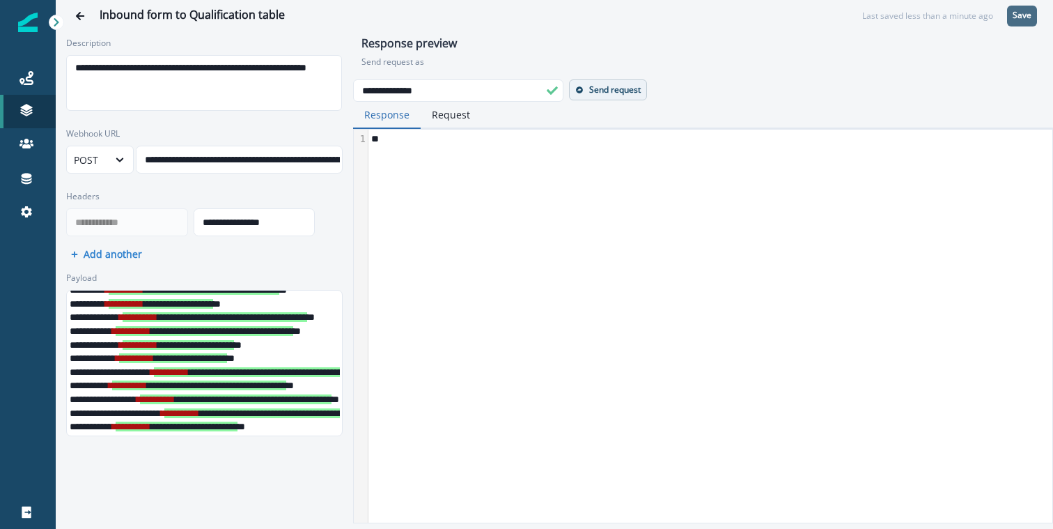
scroll to position [65, 0]
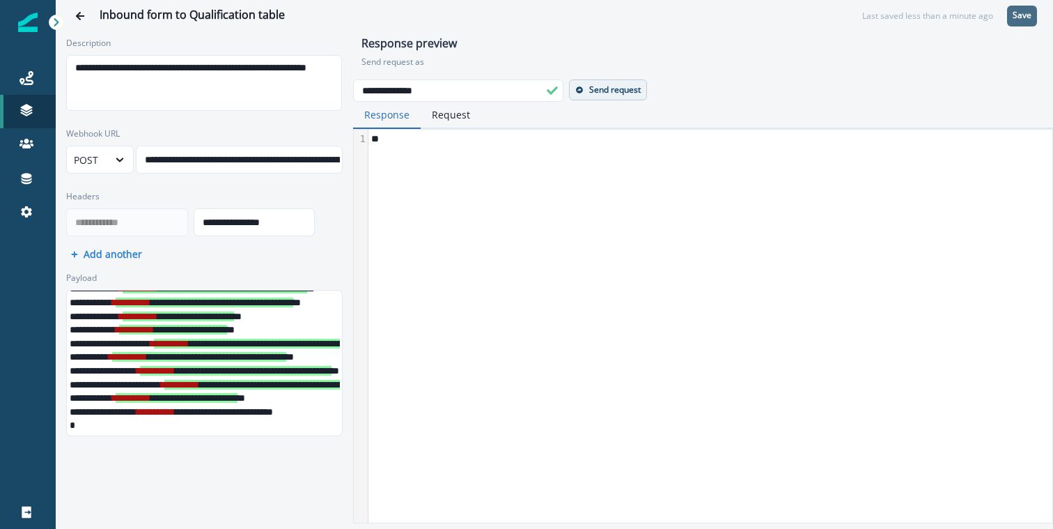
click at [153, 408] on div "**********" at bounding box center [345, 412] width 556 height 14
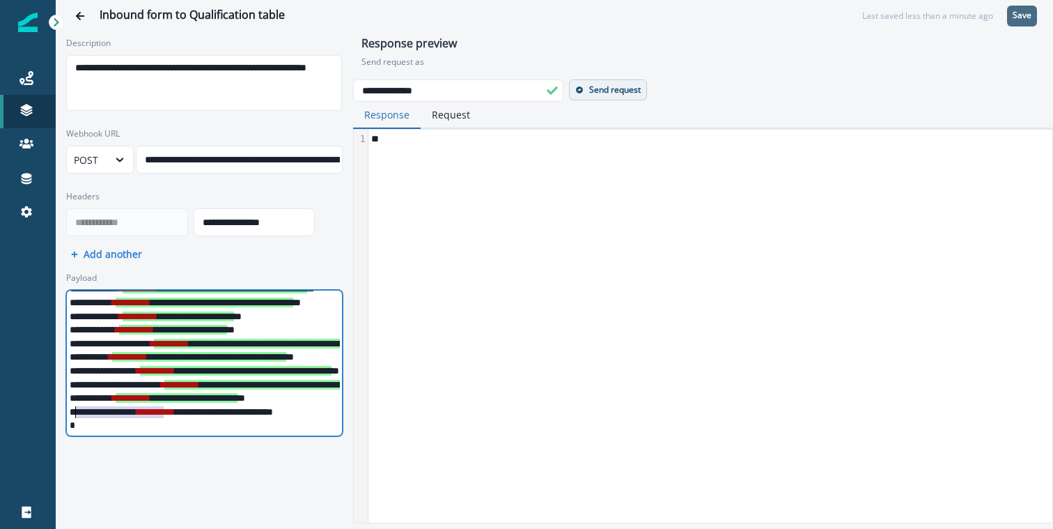
drag, startPoint x: 153, startPoint y: 408, endPoint x: 105, endPoint y: 408, distance: 47.4
click at [105, 408] on div "**********" at bounding box center [345, 412] width 556 height 14
click at [162, 408] on div "**********" at bounding box center [345, 412] width 556 height 14
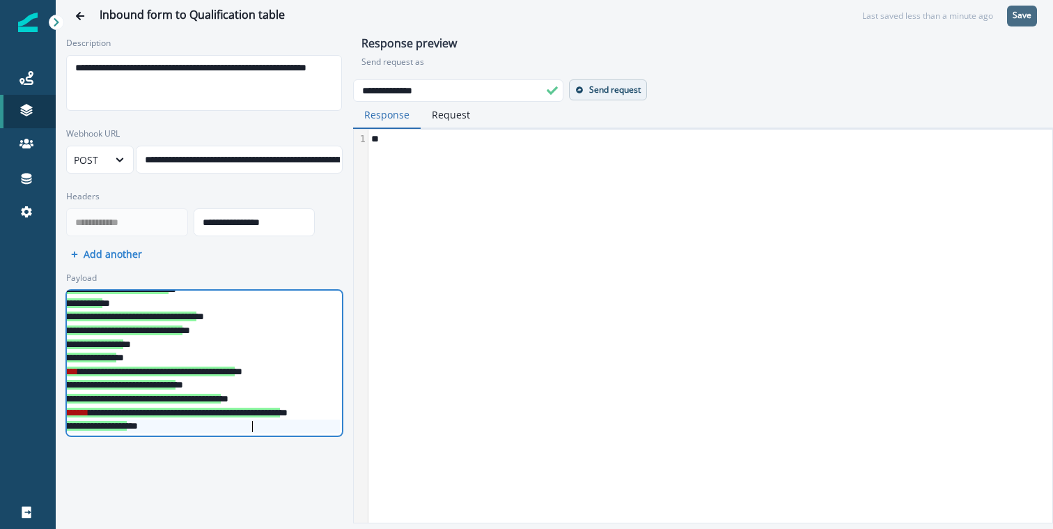
scroll to position [38, 111]
click at [1017, 16] on p "Save" at bounding box center [1022, 15] width 19 height 10
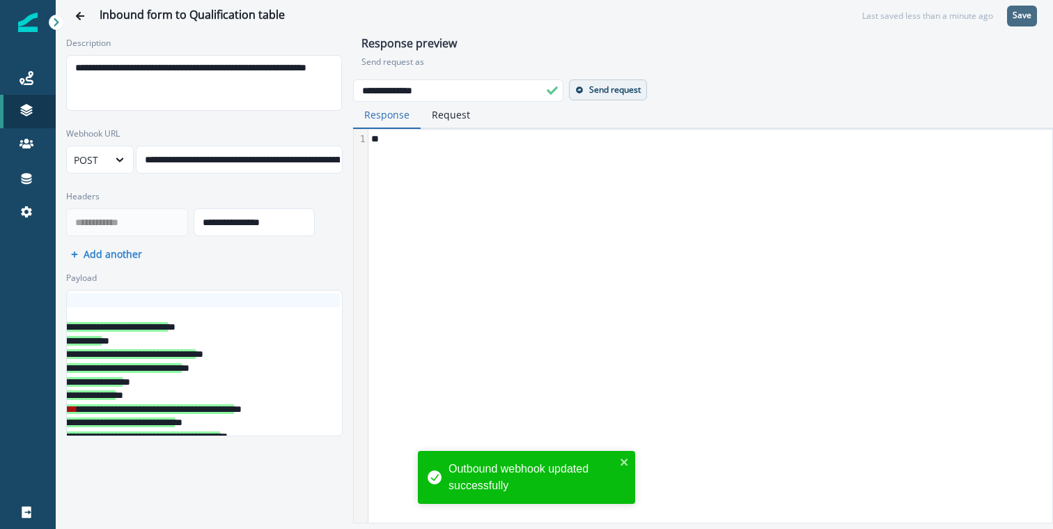
scroll to position [0, 318]
